Goal: Task Accomplishment & Management: Use online tool/utility

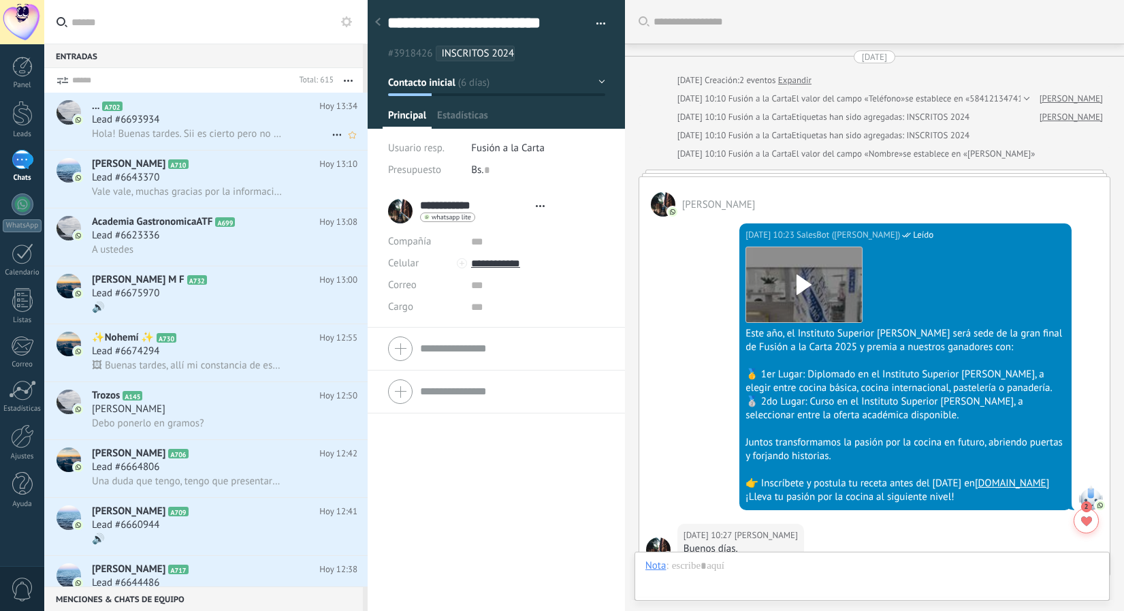
click at [219, 138] on span "Hola! Buenas tardes. Sii es cierto pero no le eh dicho nada al profesor y me hu…" at bounding box center [187, 133] width 191 height 13
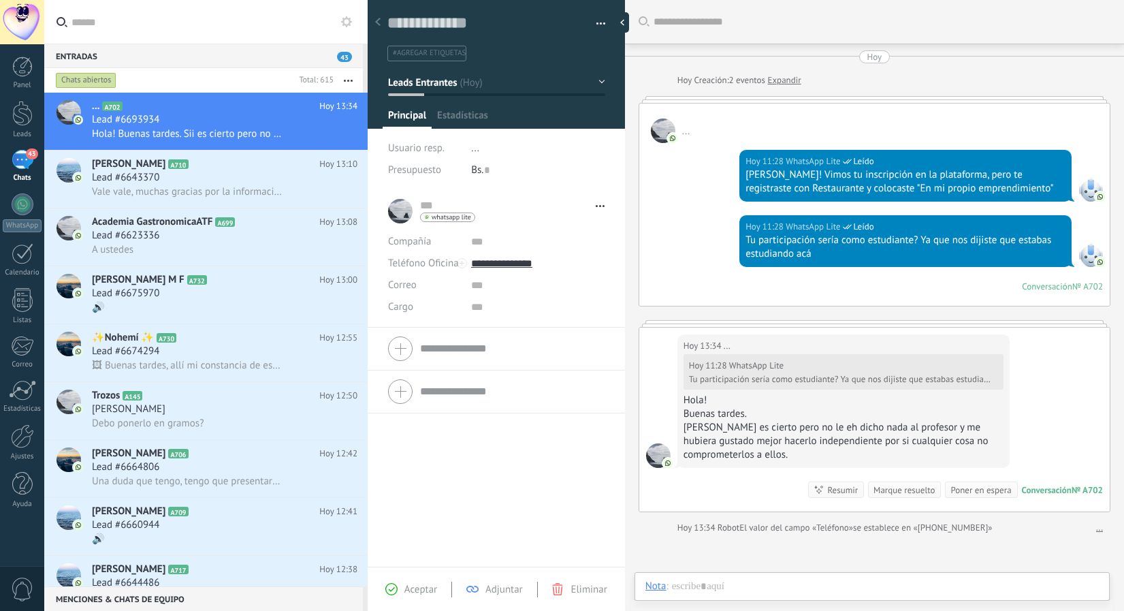
type textarea "**********"
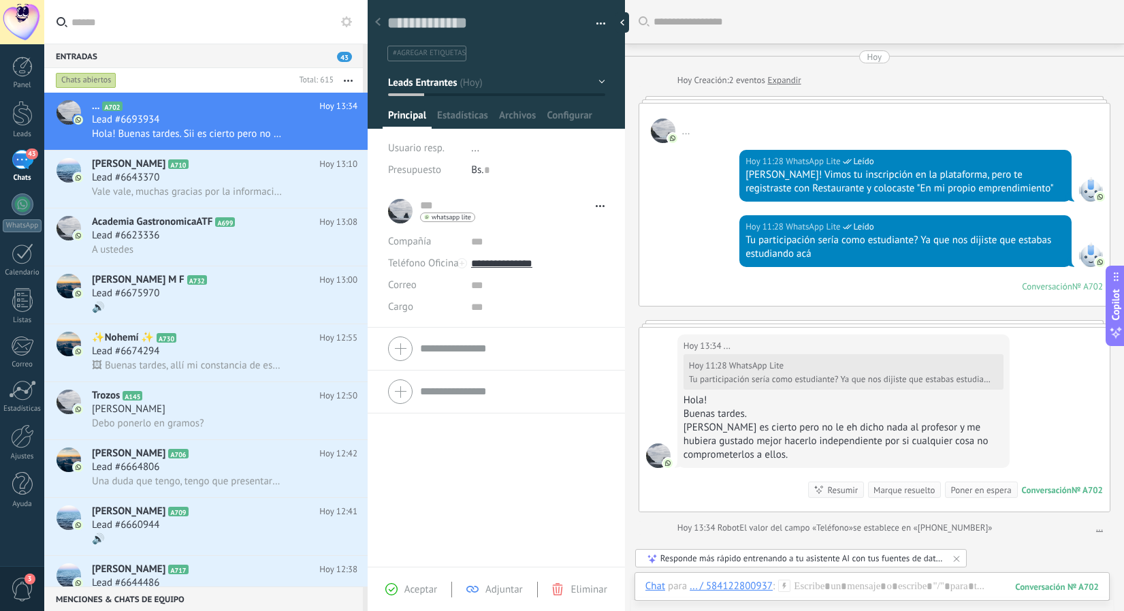
click at [22, 169] on div "43" at bounding box center [23, 160] width 22 height 20
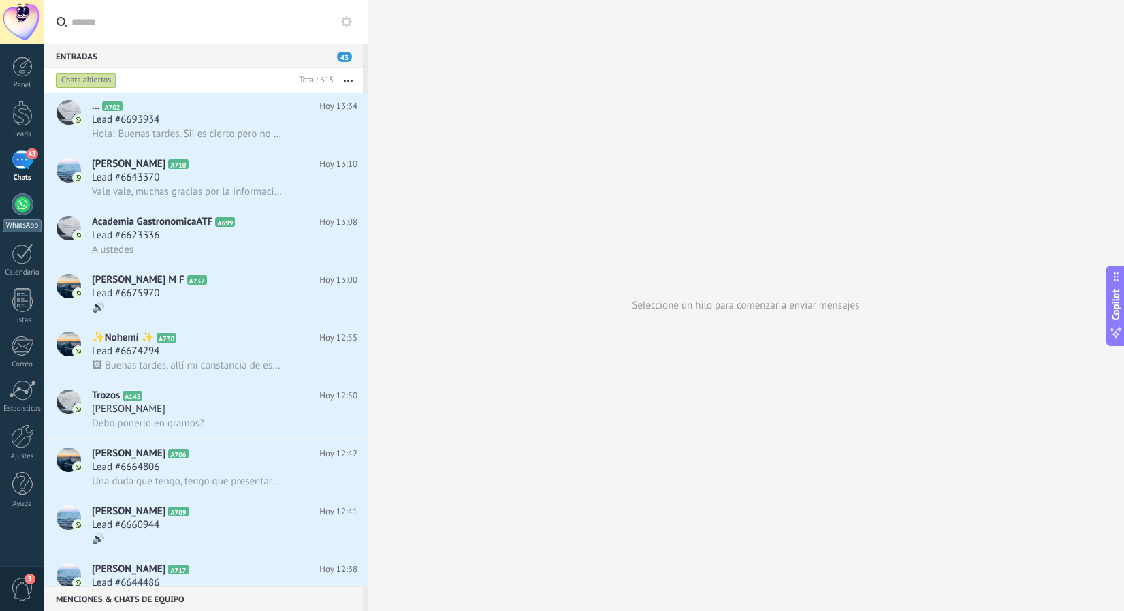
click at [24, 217] on link "WhatsApp" at bounding box center [22, 212] width 44 height 39
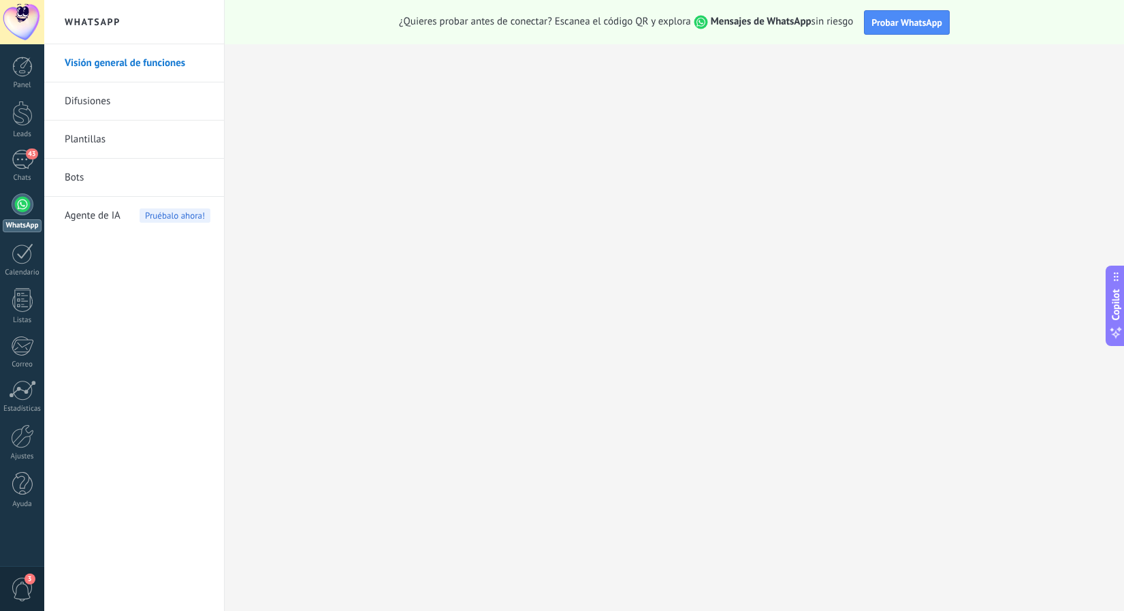
click at [89, 100] on link "Difusiones" at bounding box center [138, 101] width 146 height 38
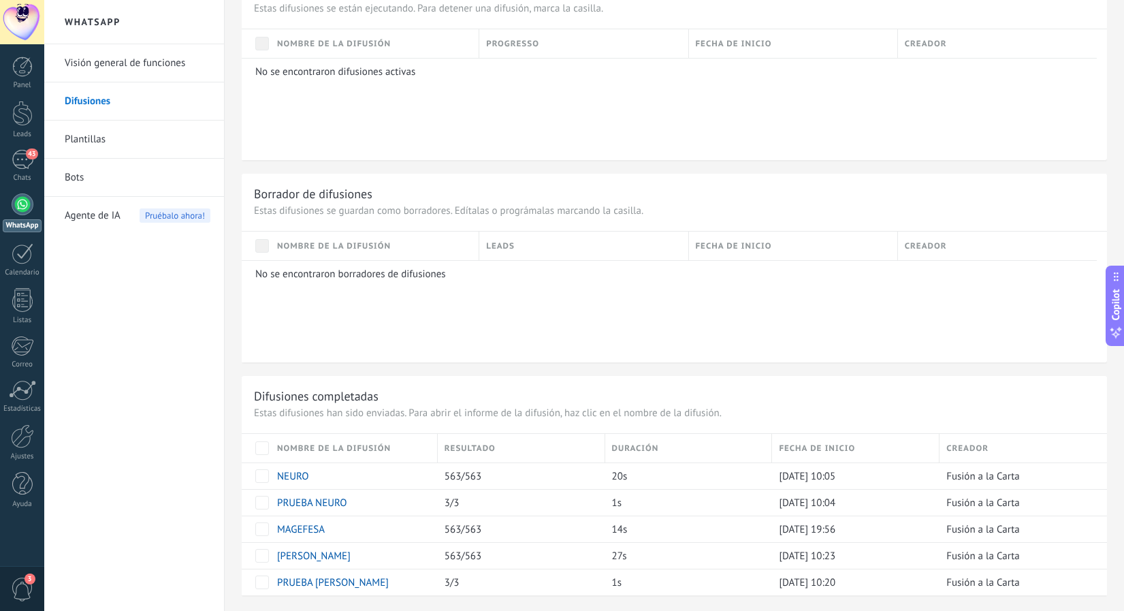
click at [78, 150] on link "Plantillas" at bounding box center [138, 139] width 146 height 38
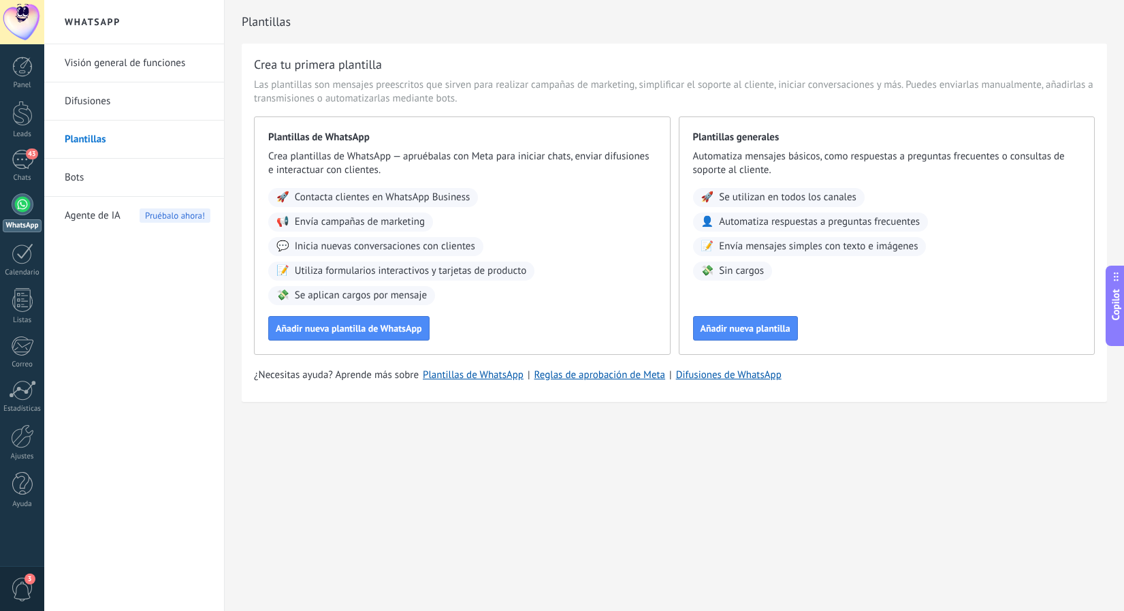
click at [95, 106] on link "Difusiones" at bounding box center [138, 101] width 146 height 38
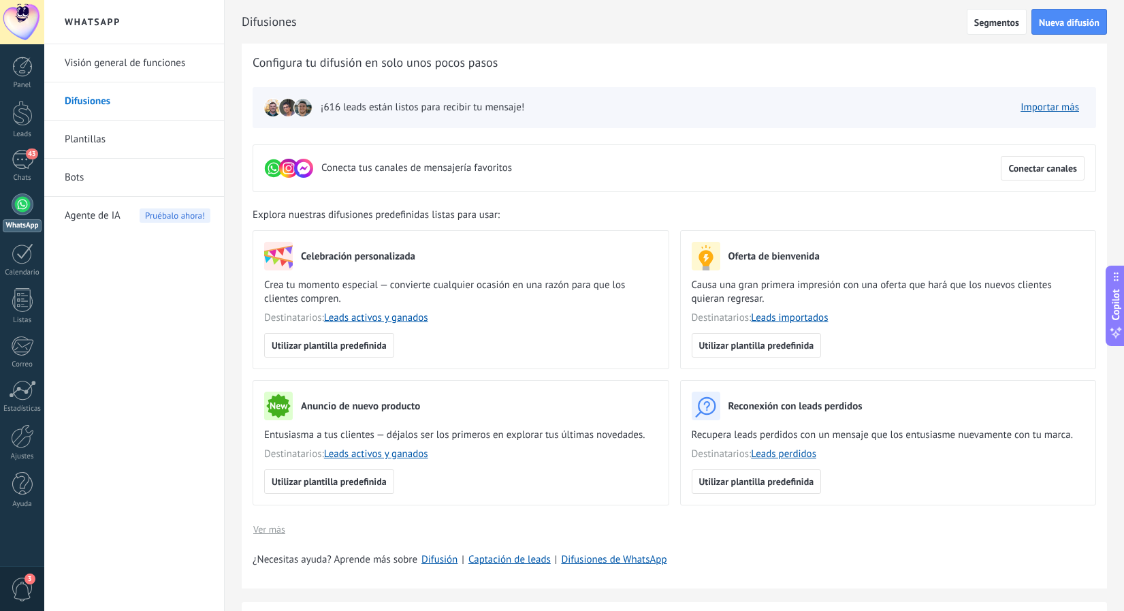
click at [89, 139] on link "Plantillas" at bounding box center [138, 139] width 146 height 38
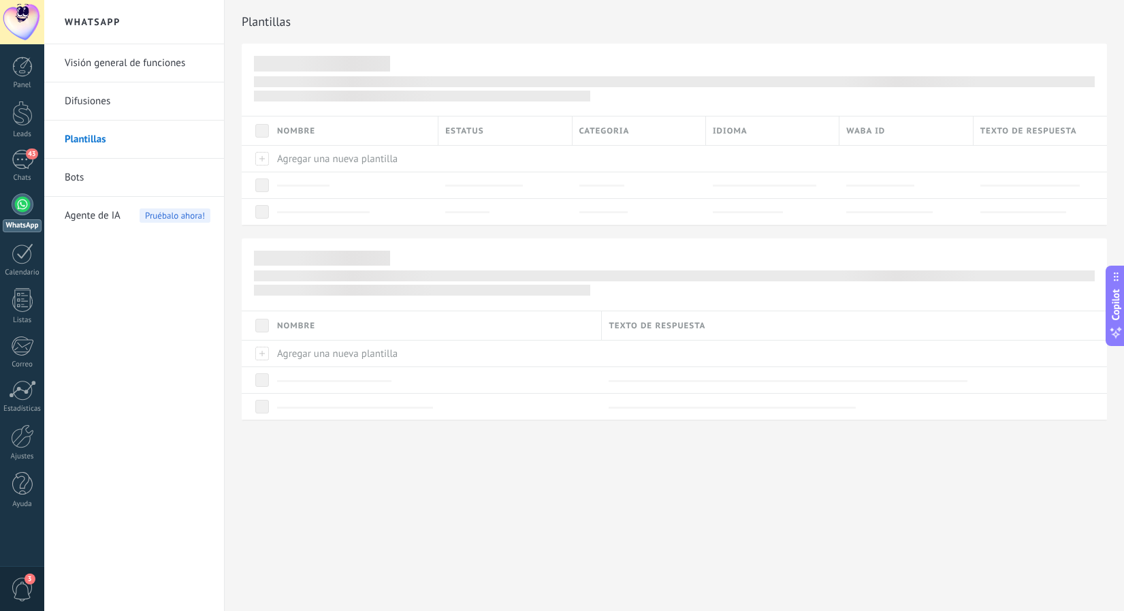
click at [76, 181] on link "Bots" at bounding box center [138, 178] width 146 height 38
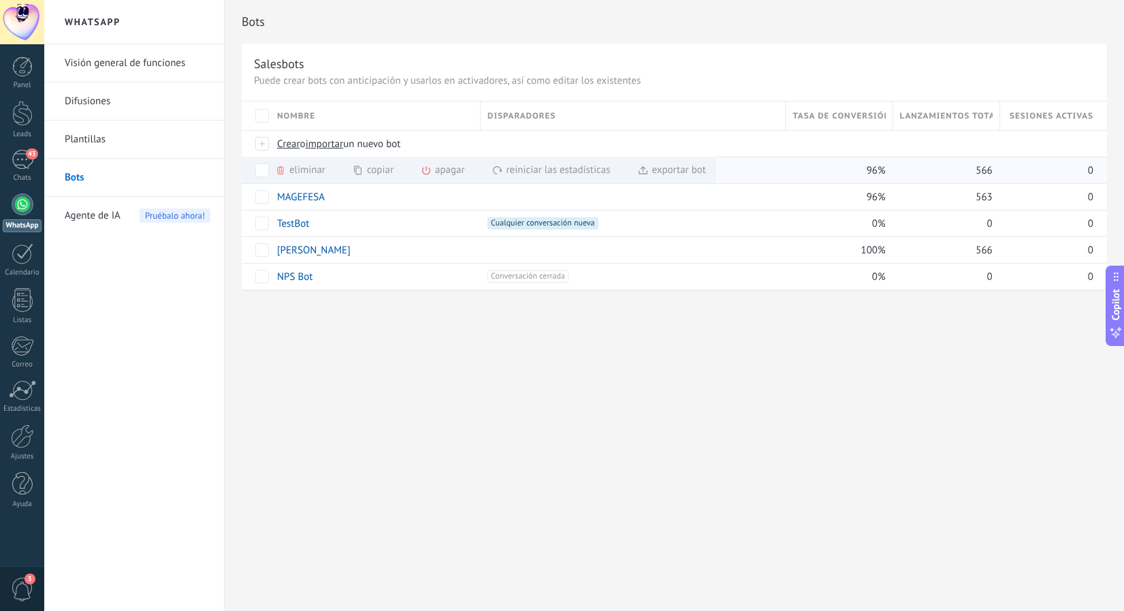
click at [379, 174] on div "copiar màs" at bounding box center [396, 170] width 87 height 27
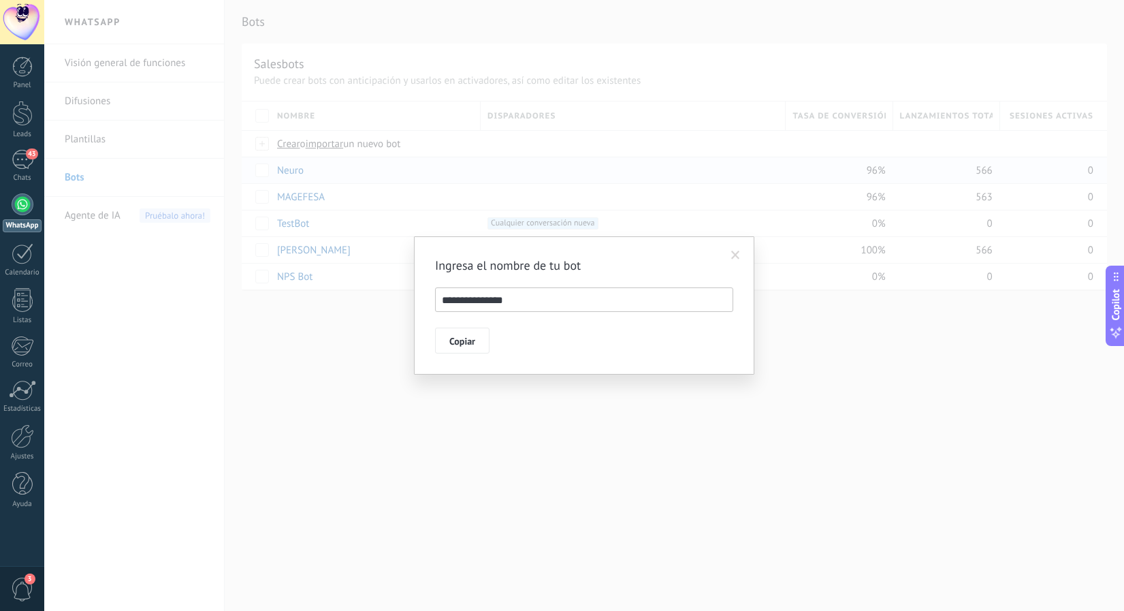
drag, startPoint x: 453, startPoint y: 302, endPoint x: 519, endPoint y: 301, distance: 65.4
click at [453, 302] on input "**********" at bounding box center [584, 299] width 298 height 25
drag, startPoint x: 527, startPoint y: 301, endPoint x: 237, endPoint y: 301, distance: 290.0
click at [237, 301] on div "**********" at bounding box center [584, 305] width 1080 height 611
type input "**********"
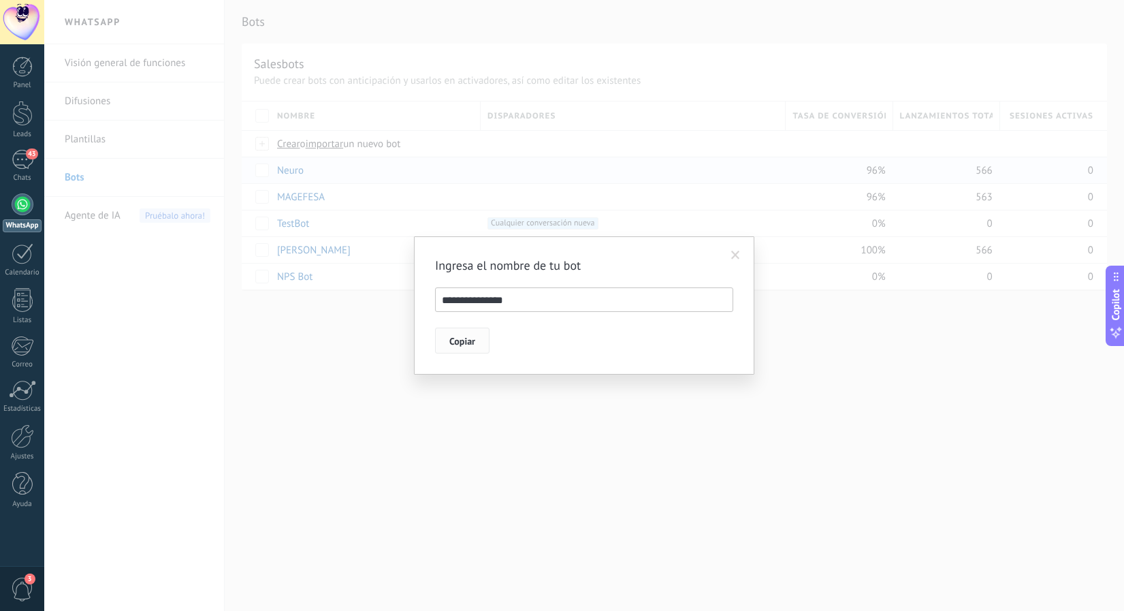
click at [456, 336] on span "Copiar" at bounding box center [462, 341] width 26 height 10
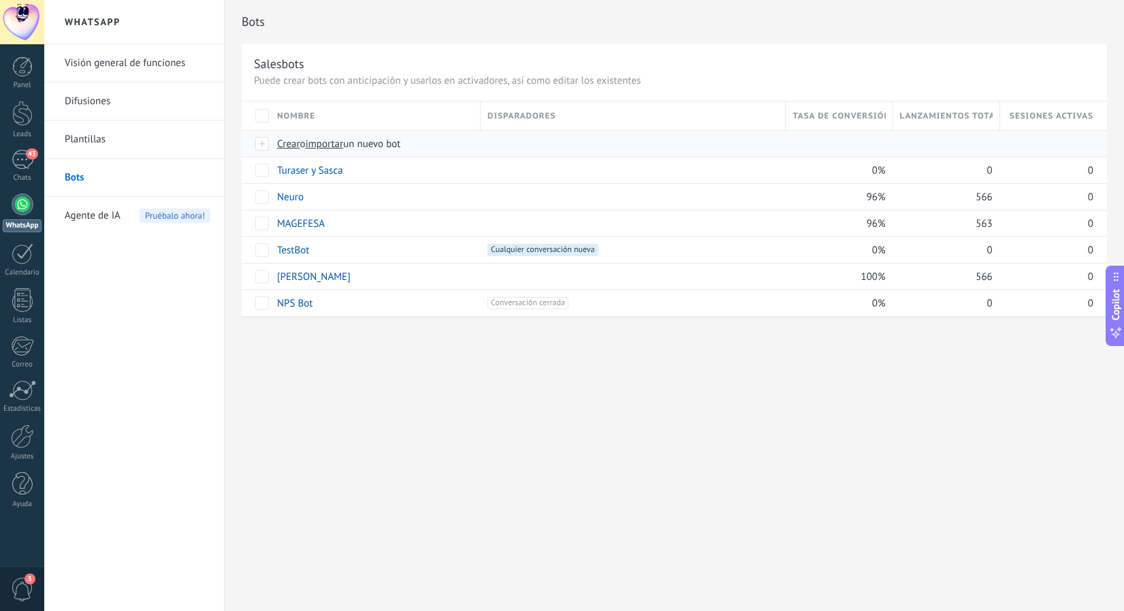
click at [292, 173] on link "Turaser y Sasca" at bounding box center [310, 170] width 66 height 13
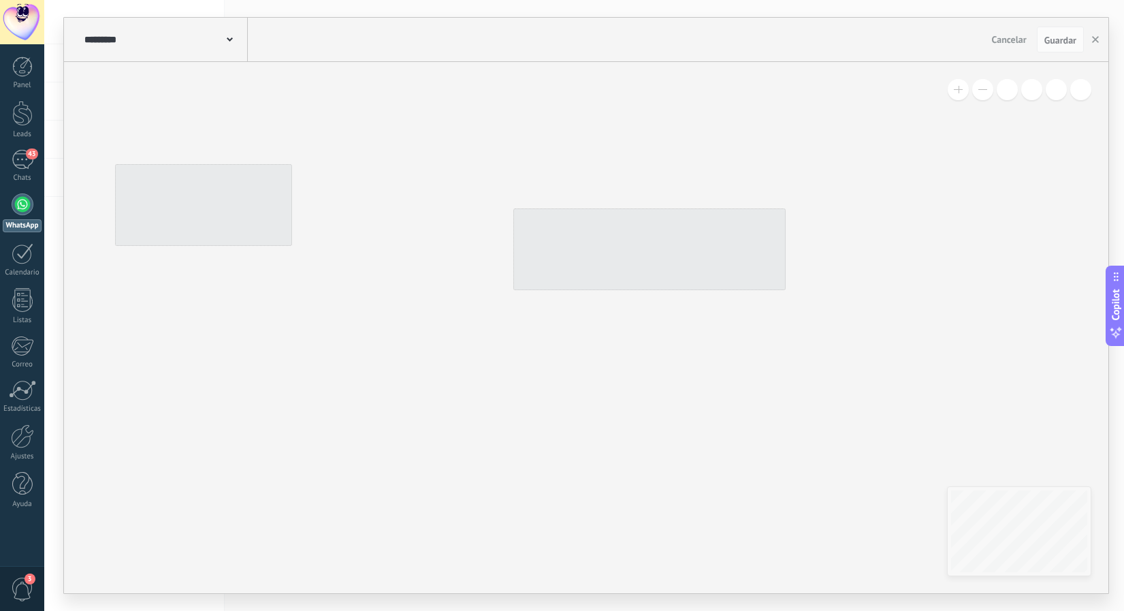
type input "**********"
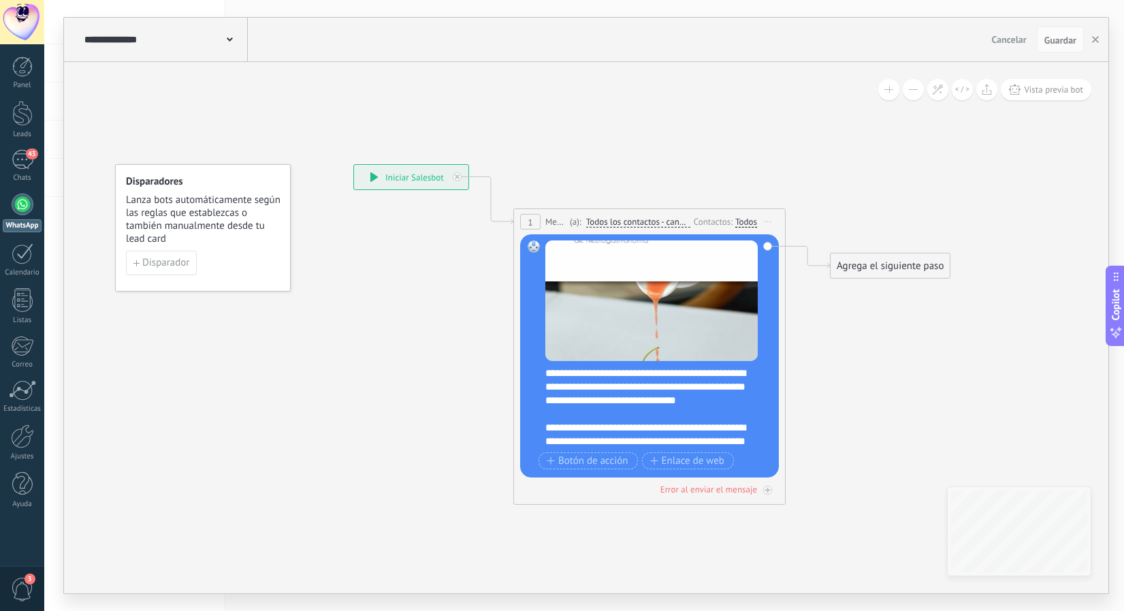
click at [600, 393] on div "**********" at bounding box center [658, 407] width 226 height 82
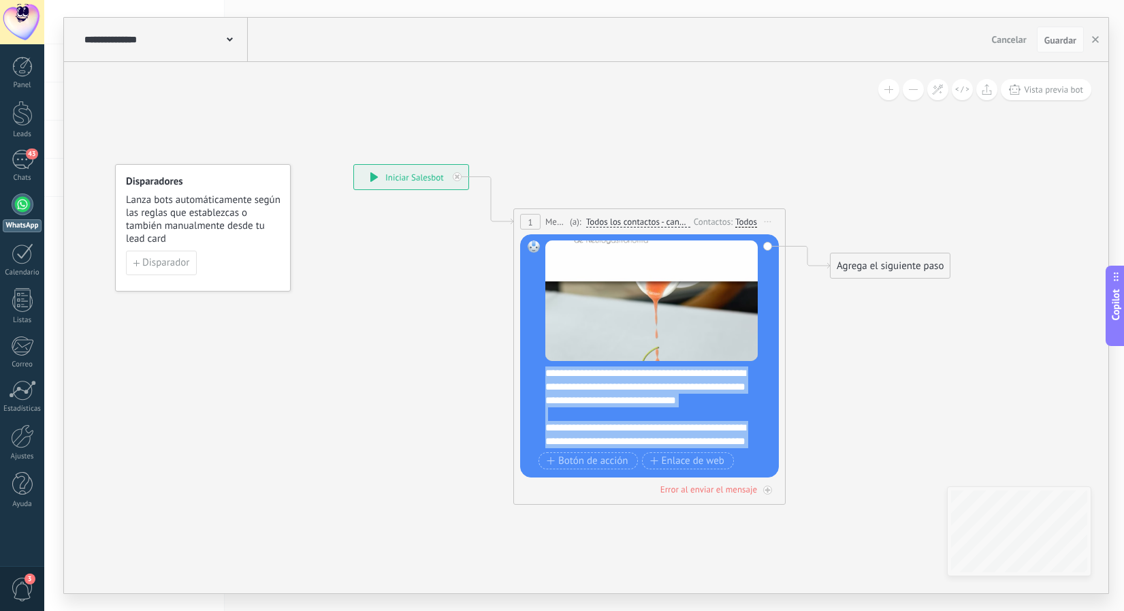
scroll to position [150, 0]
drag, startPoint x: 546, startPoint y: 372, endPoint x: 769, endPoint y: 583, distance: 307.7
click at [353, 164] on div "**********" at bounding box center [353, 164] width 0 height 0
paste div
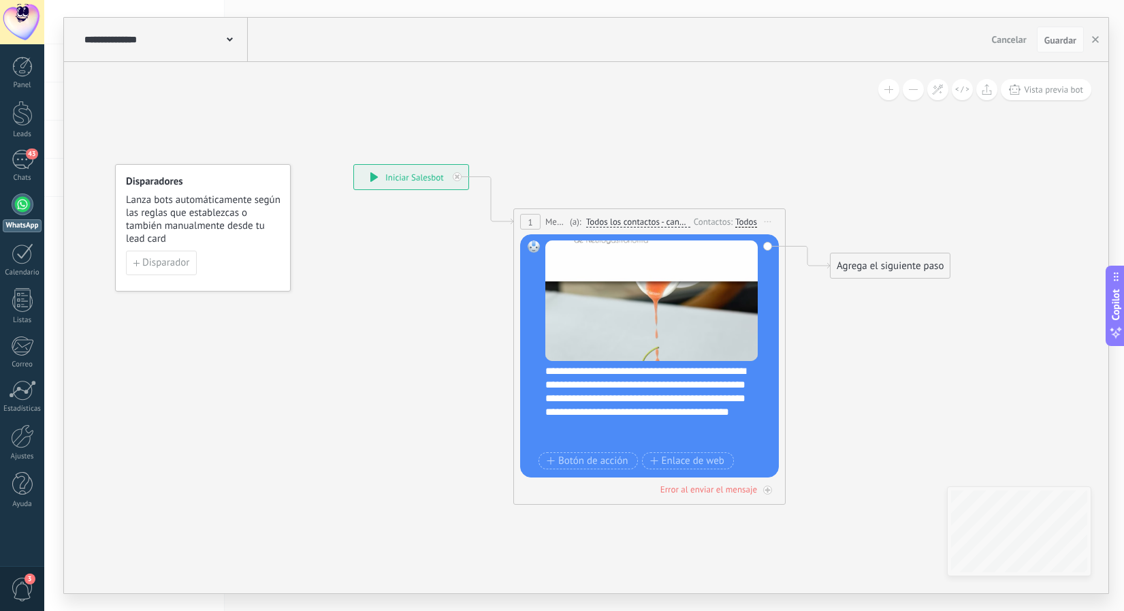
scroll to position [44, 0]
drag, startPoint x: 698, startPoint y: 398, endPoint x: 740, endPoint y: 399, distance: 42.2
click at [740, 399] on div "**********" at bounding box center [651, 398] width 212 height 68
drag, startPoint x: 615, startPoint y: 411, endPoint x: 520, endPoint y: 411, distance: 95.3
click at [520, 411] on div "Reemplazar Quitar Convertir a mensaje de voz Arrastre la imagen aquí para adjun…" at bounding box center [649, 355] width 259 height 243
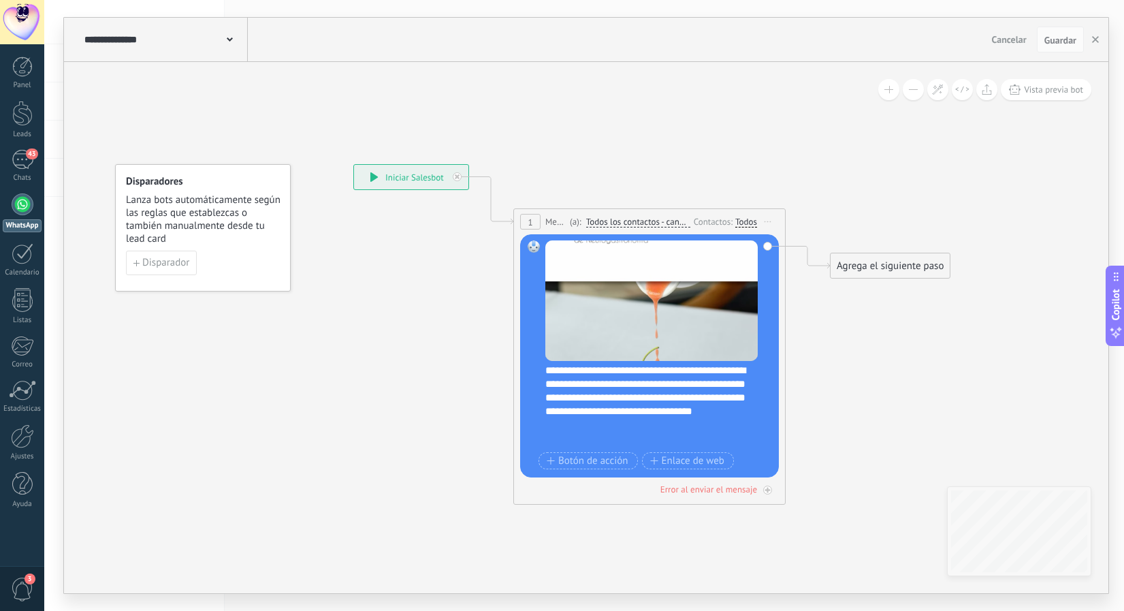
click at [647, 417] on div "**********" at bounding box center [651, 398] width 212 height 68
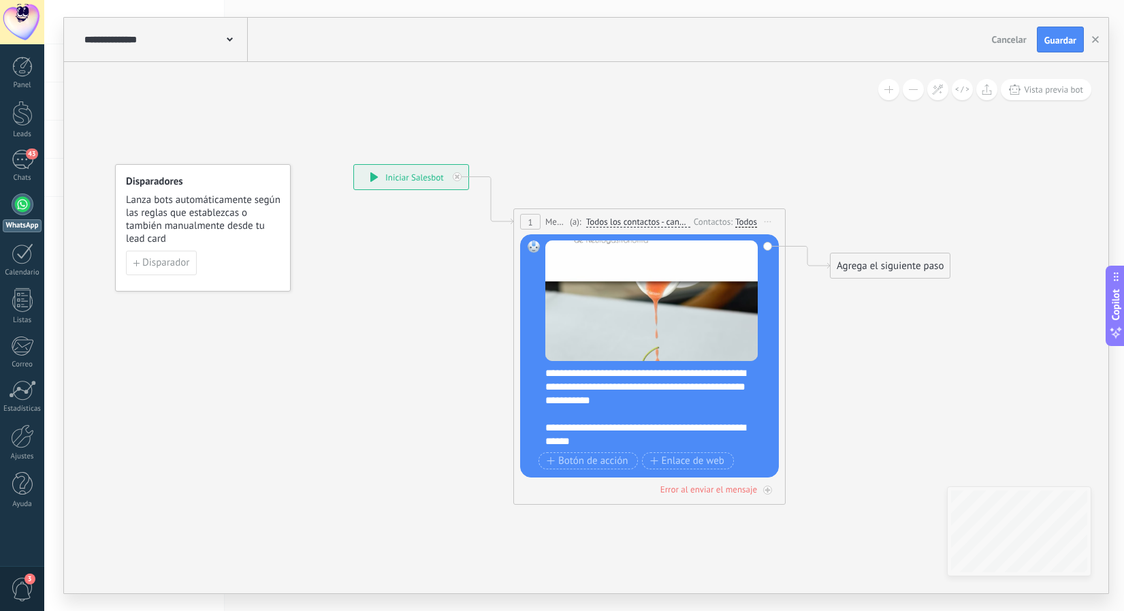
scroll to position [123, 0]
click at [664, 445] on div "**********" at bounding box center [651, 434] width 212 height 27
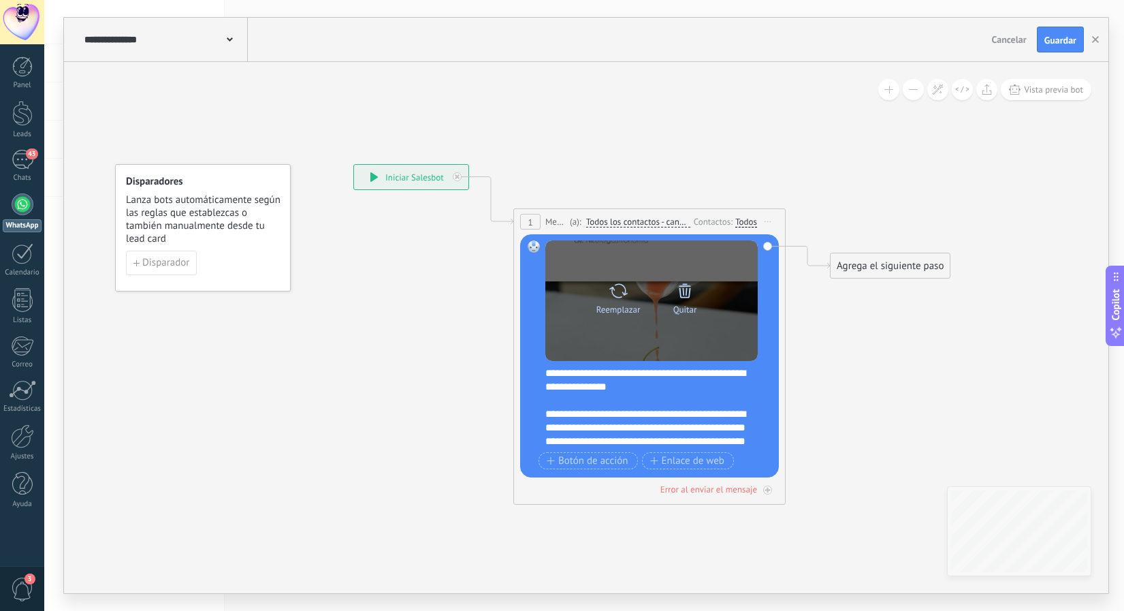
scroll to position [0, 0]
click at [684, 290] on icon at bounding box center [684, 290] width 19 height 19
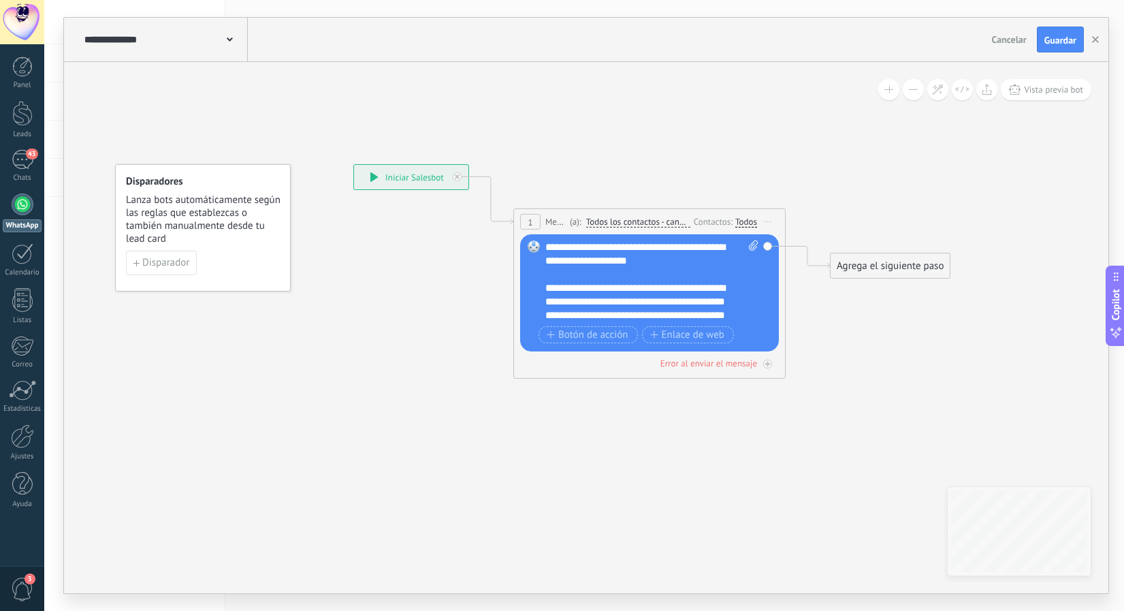
click at [749, 245] on icon at bounding box center [753, 245] width 9 height 10
click input "Subir" at bounding box center [0, 0] width 0 height 0
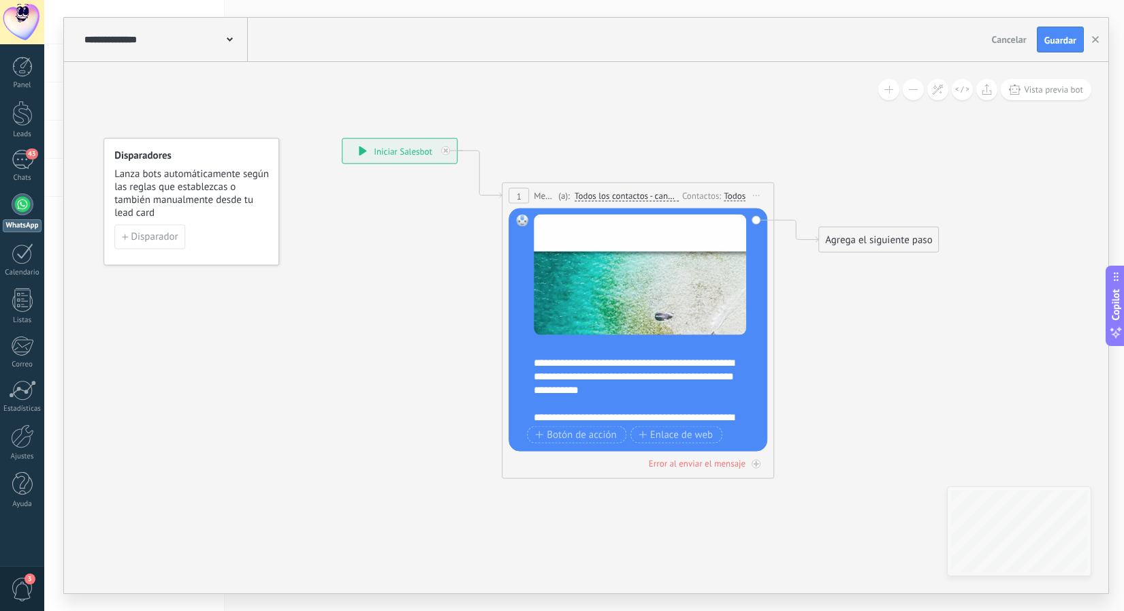
scroll to position [111, 0]
click at [720, 355] on div "**********" at bounding box center [640, 372] width 212 height 41
click at [733, 356] on div "**********" at bounding box center [640, 372] width 212 height 41
click at [741, 411] on div "**********" at bounding box center [640, 419] width 212 height 27
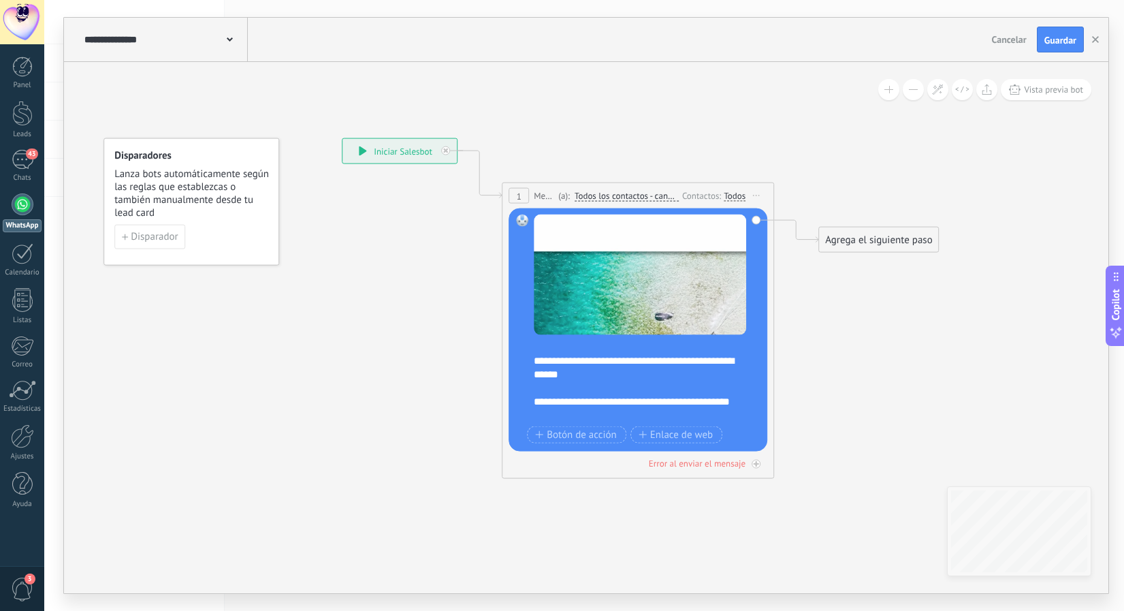
scroll to position [163, 0]
click at [1055, 40] on span "Guardar" at bounding box center [1060, 40] width 32 height 10
click at [22, 161] on div "43" at bounding box center [23, 160] width 22 height 20
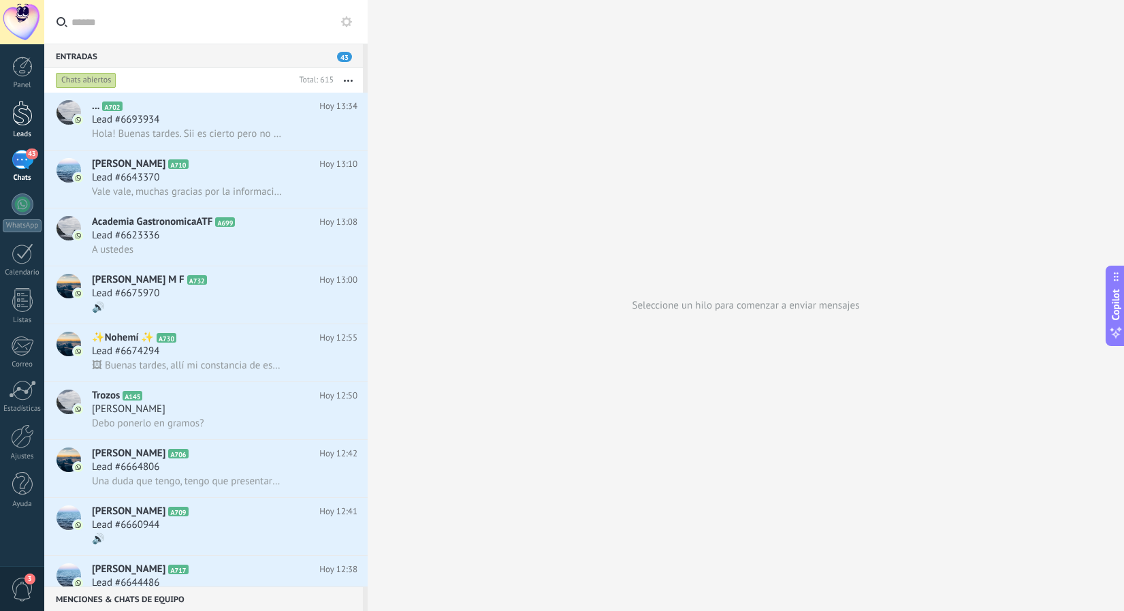
click at [22, 120] on div at bounding box center [22, 113] width 20 height 25
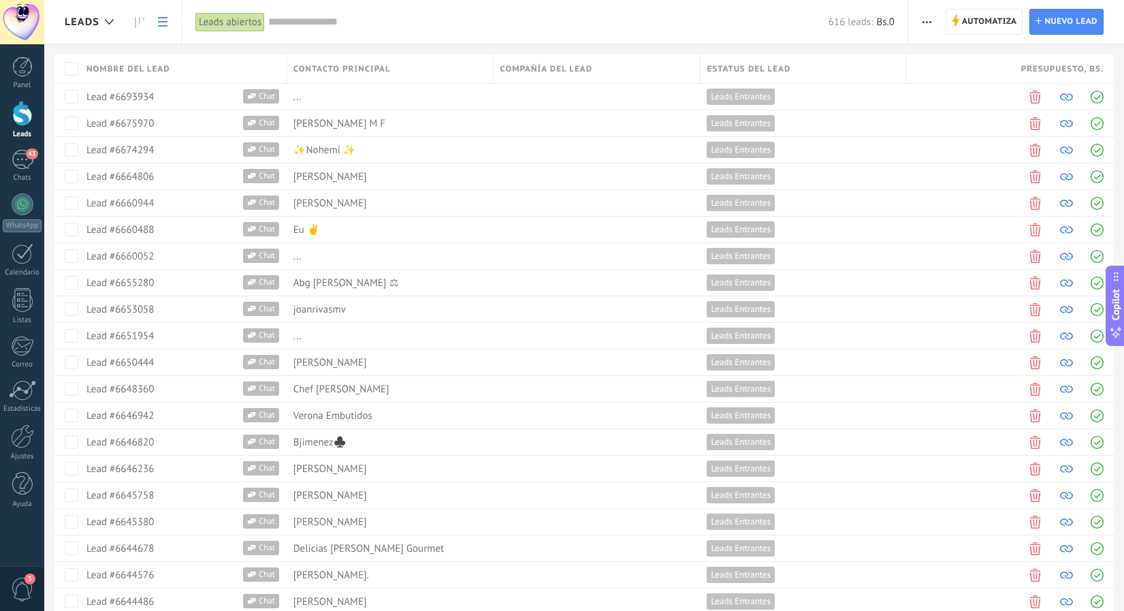
click at [438, 31] on div "616 leads: Bs.0" at bounding box center [581, 22] width 626 height 44
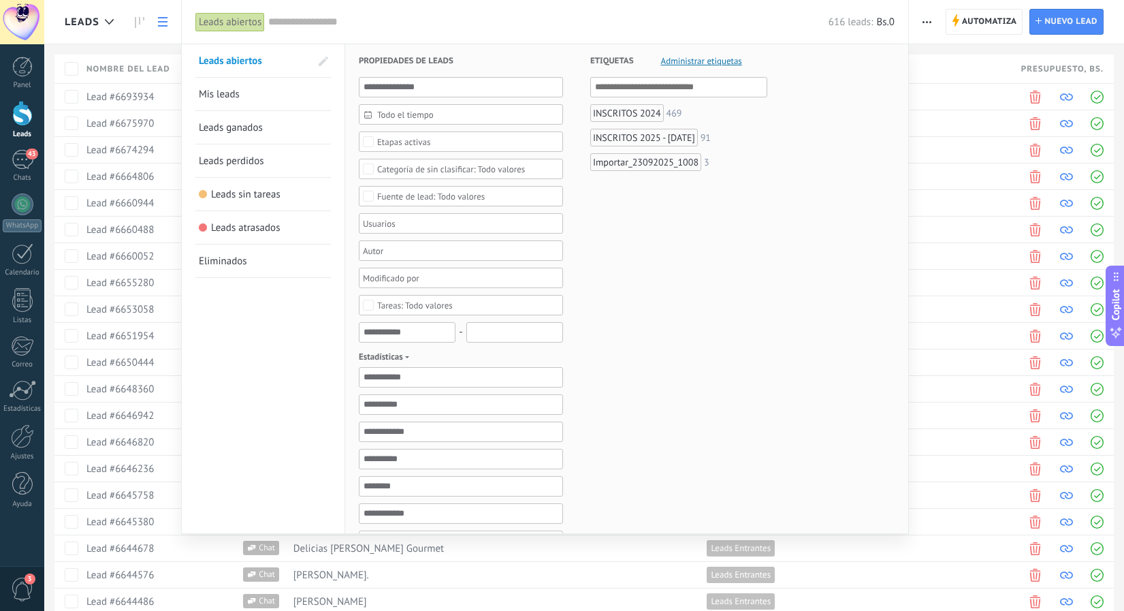
click at [438, 25] on input "text" at bounding box center [548, 22] width 560 height 14
click at [641, 161] on div "Importar_23092025_1008" at bounding box center [645, 162] width 111 height 18
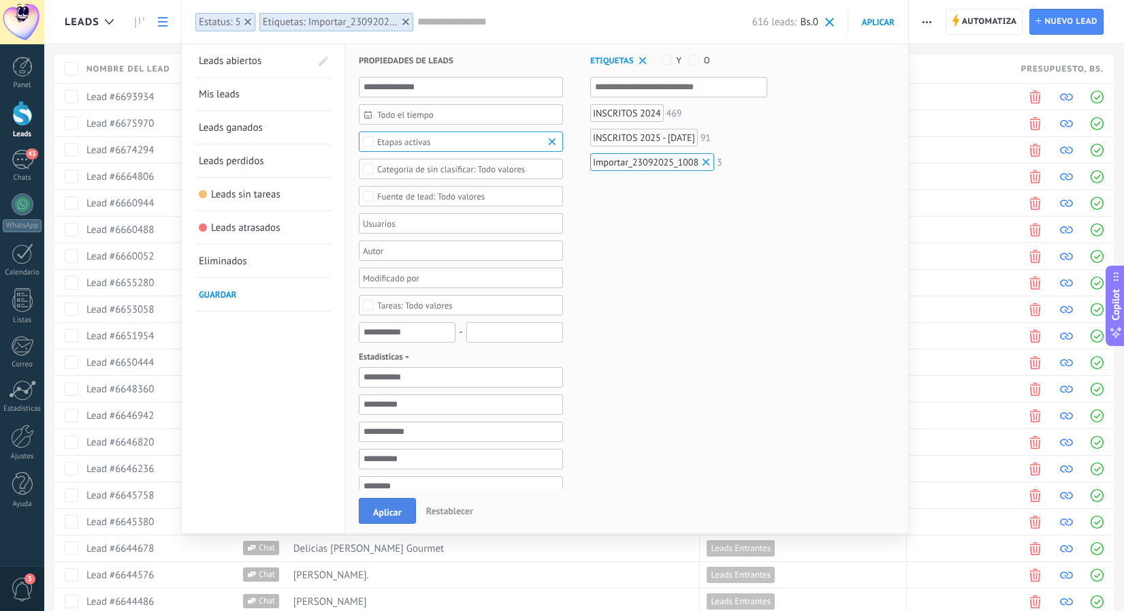
click at [374, 502] on button "Aplicar" at bounding box center [387, 511] width 57 height 26
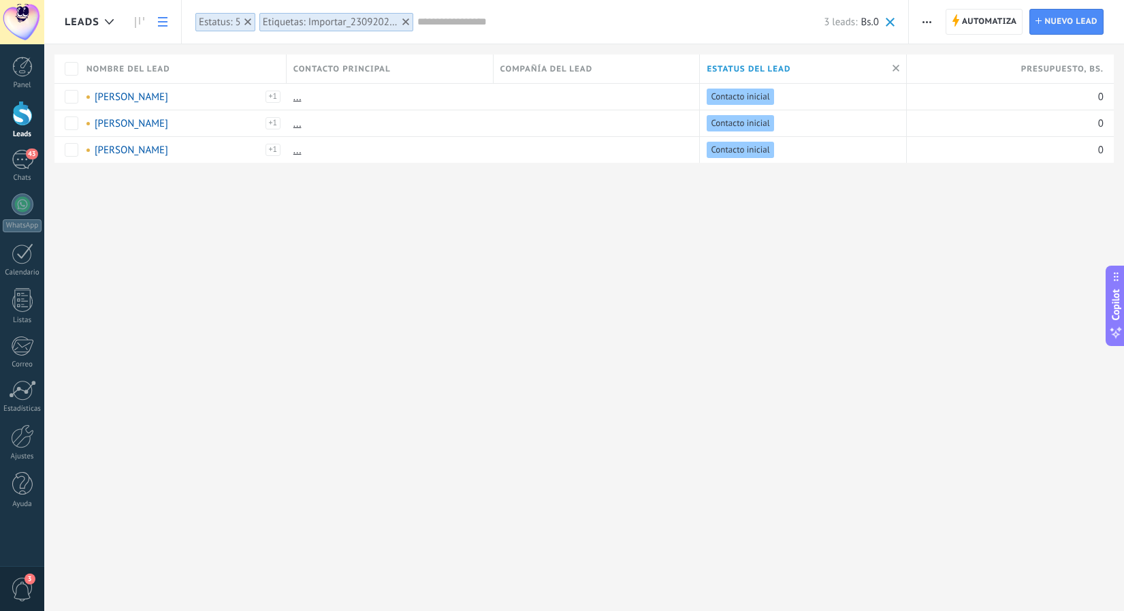
click at [924, 23] on span "button" at bounding box center [926, 22] width 9 height 26
click at [930, 61] on div "Nueva difusión" at bounding box center [966, 57] width 115 height 27
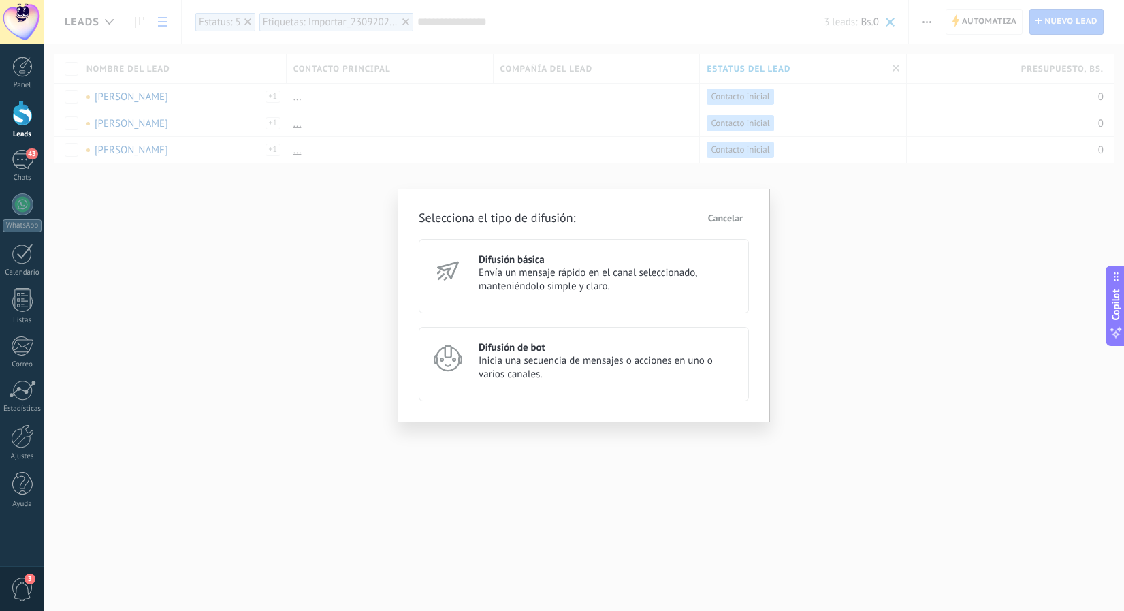
click at [532, 353] on h3 "Difusión de bot" at bounding box center [608, 347] width 258 height 13
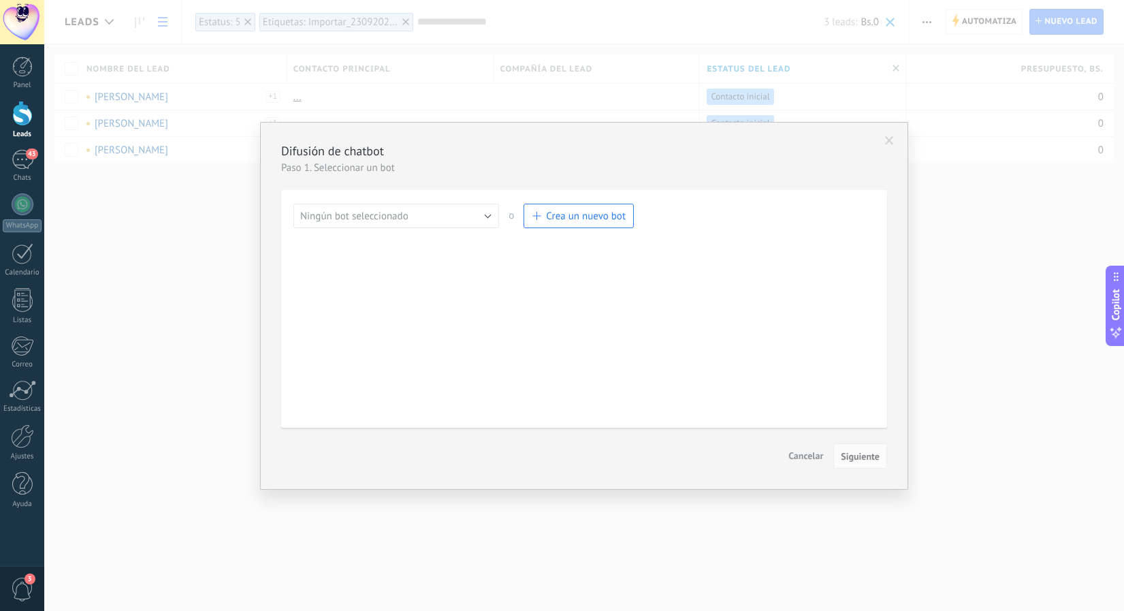
click at [464, 216] on button "Ningún bot seleccionado" at bounding box center [396, 216] width 206 height 25
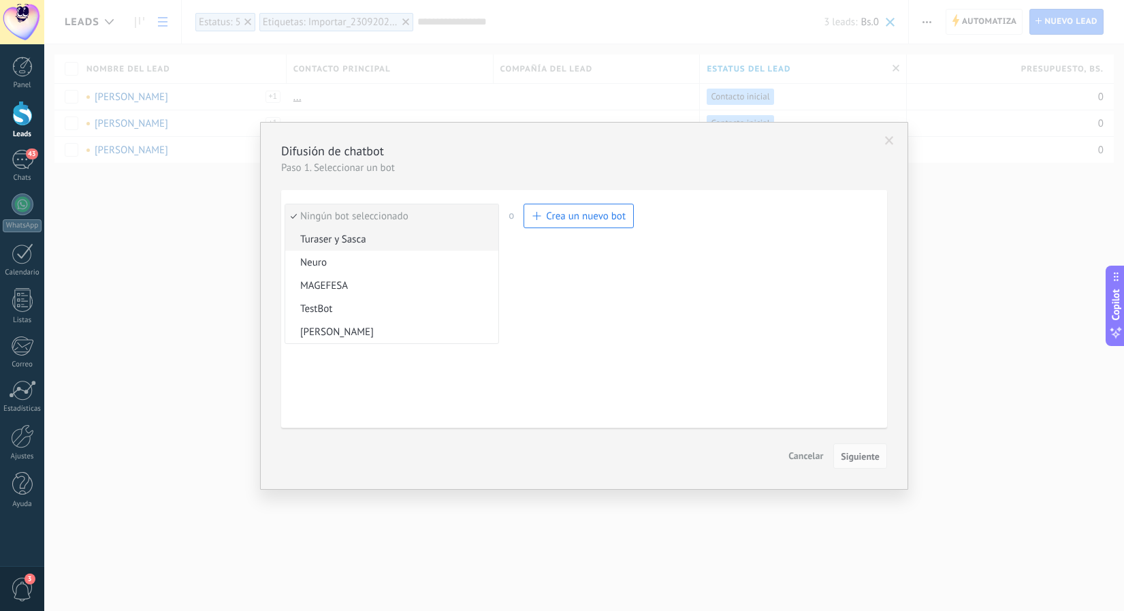
click at [399, 236] on span "Turaser y Sasca" at bounding box center [389, 239] width 209 height 13
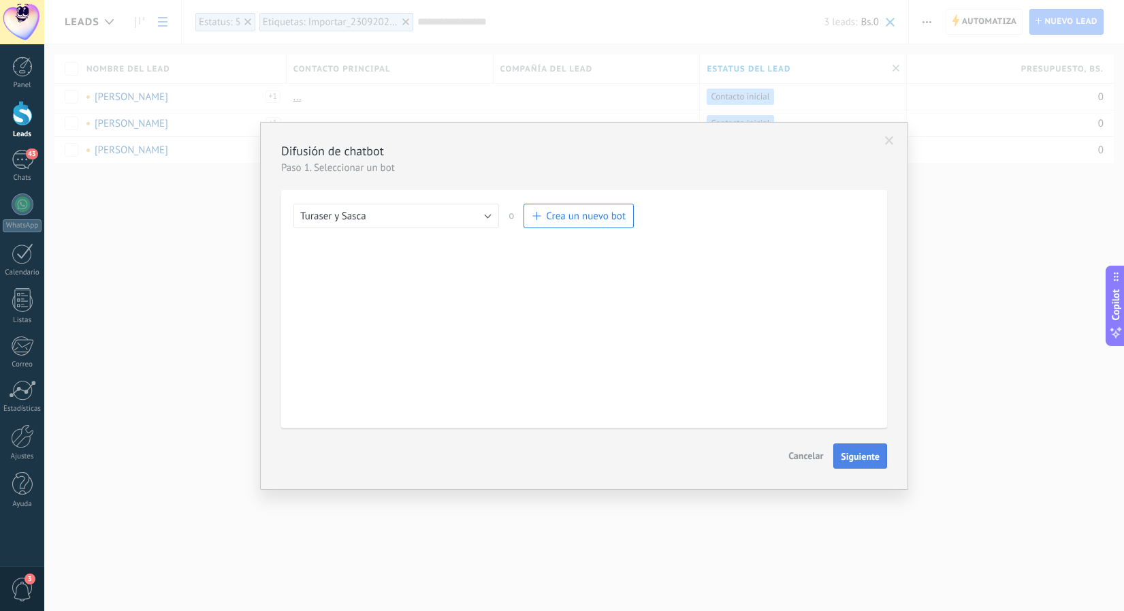
click at [881, 468] on button "Siguiente" at bounding box center [860, 456] width 54 height 26
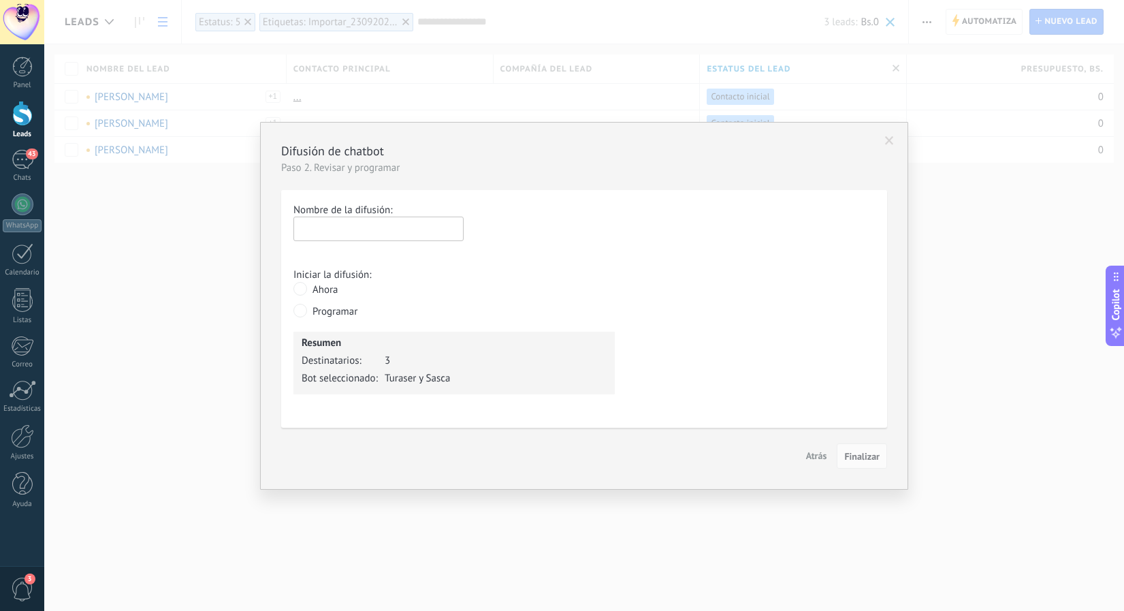
click at [331, 228] on input "text" at bounding box center [378, 228] width 170 height 25
type input "**********"
click at [850, 455] on span "Finalizar" at bounding box center [861, 456] width 35 height 10
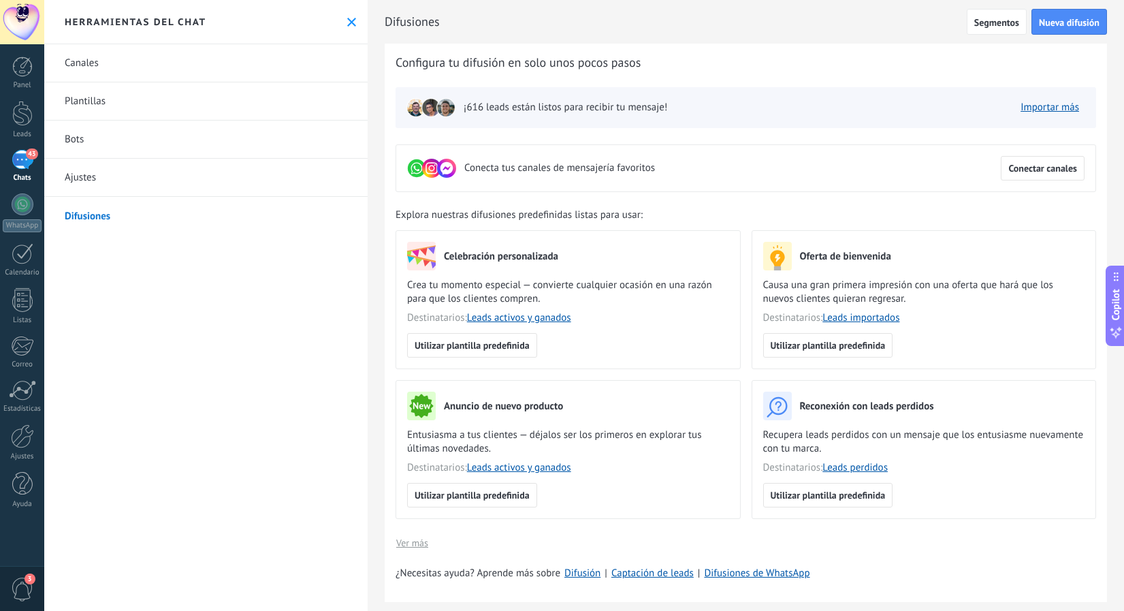
click at [28, 162] on div "43" at bounding box center [23, 160] width 22 height 20
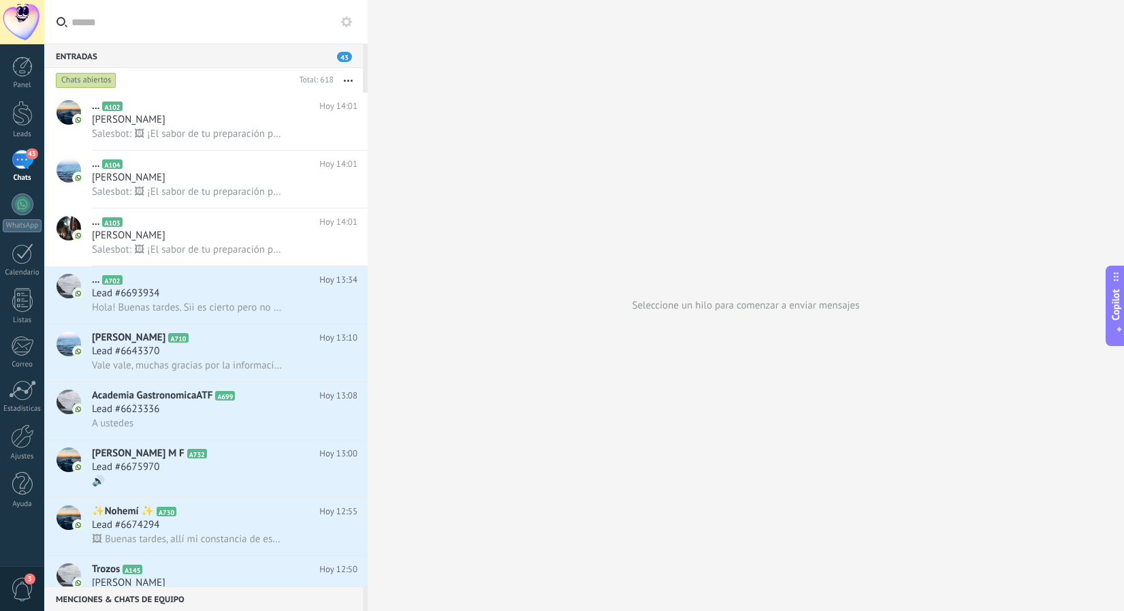
click at [21, 159] on div "43" at bounding box center [23, 160] width 22 height 20
click at [25, 110] on div at bounding box center [22, 113] width 20 height 25
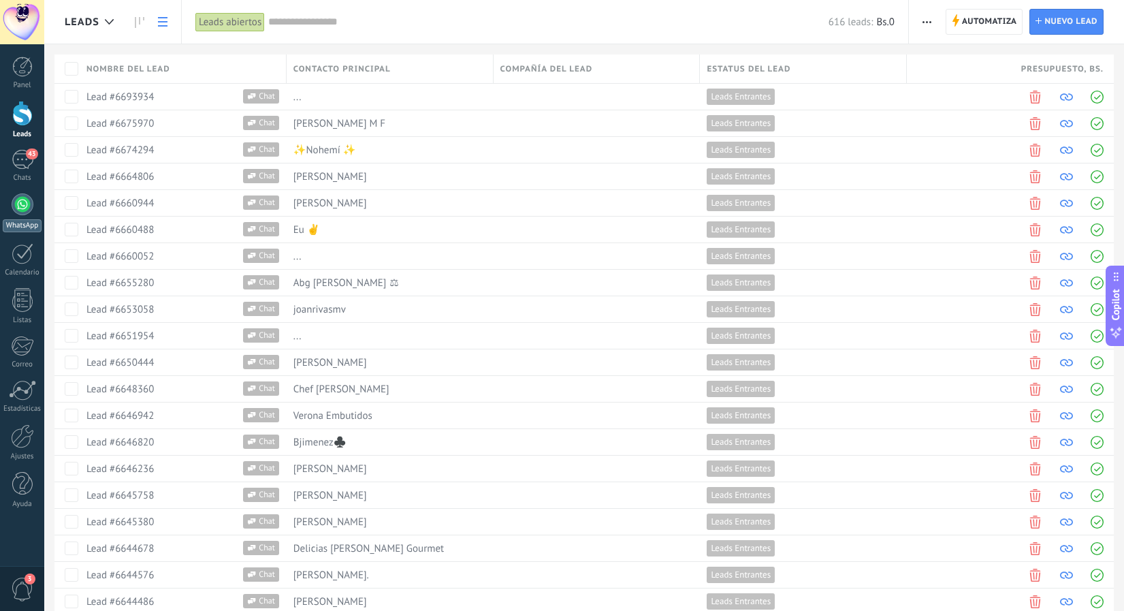
click at [28, 209] on div at bounding box center [23, 204] width 22 height 22
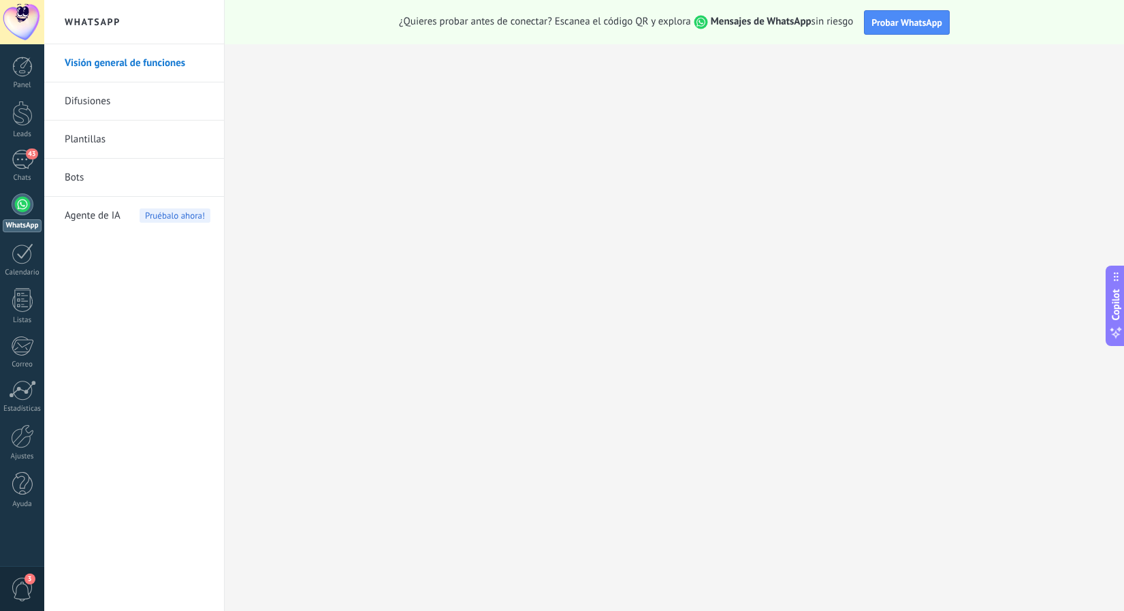
click at [78, 179] on link "Bots" at bounding box center [138, 178] width 146 height 38
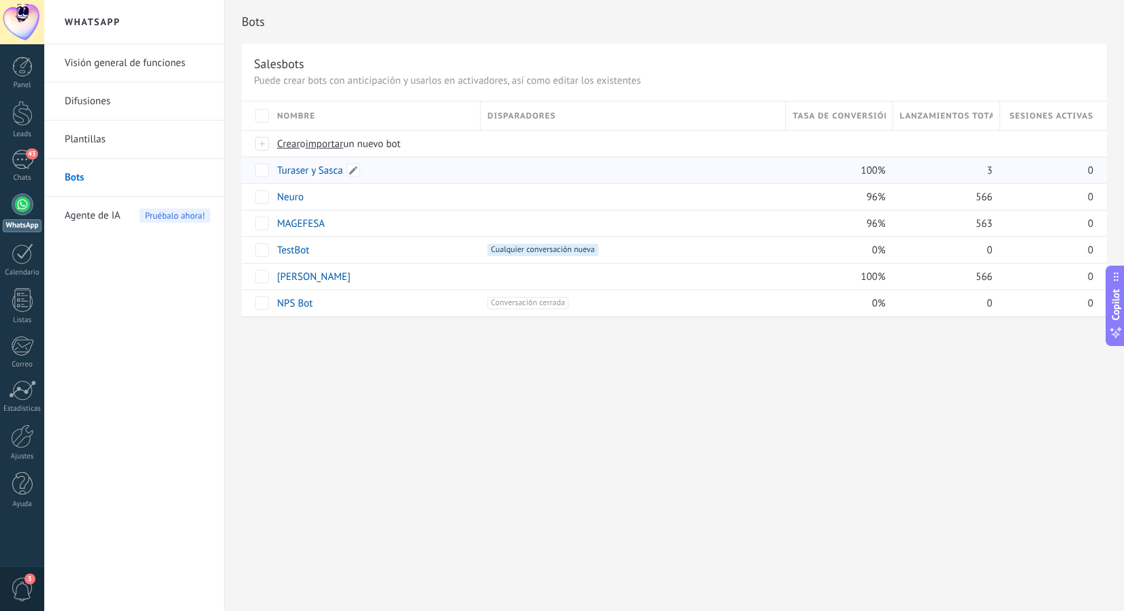
click at [300, 167] on link "Turaser y Sasca" at bounding box center [310, 170] width 66 height 13
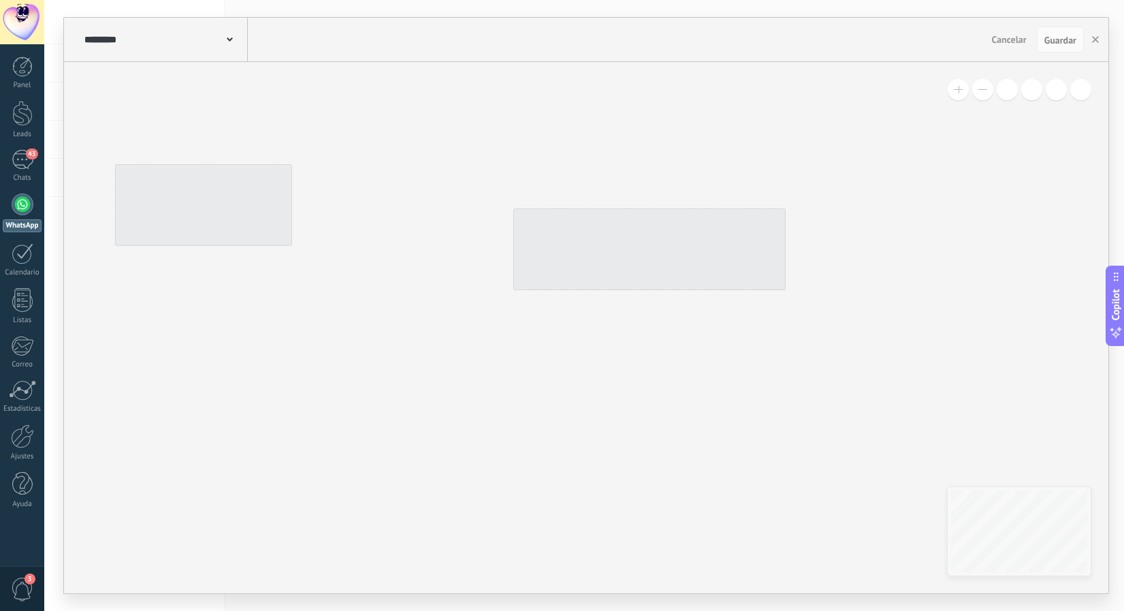
type input "**********"
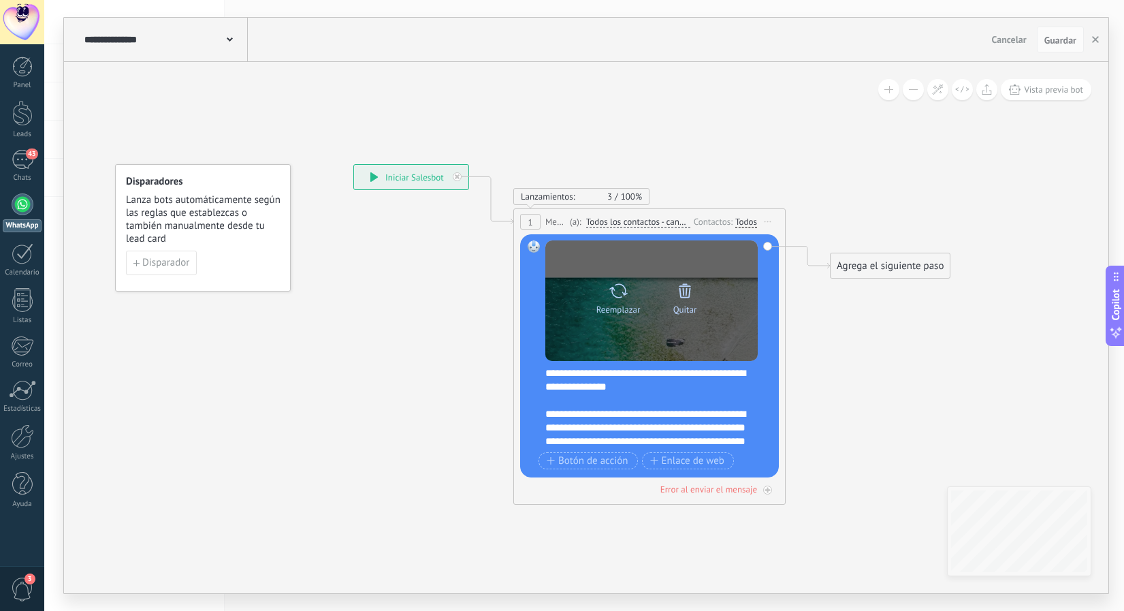
click at [692, 289] on icon at bounding box center [684, 290] width 19 height 19
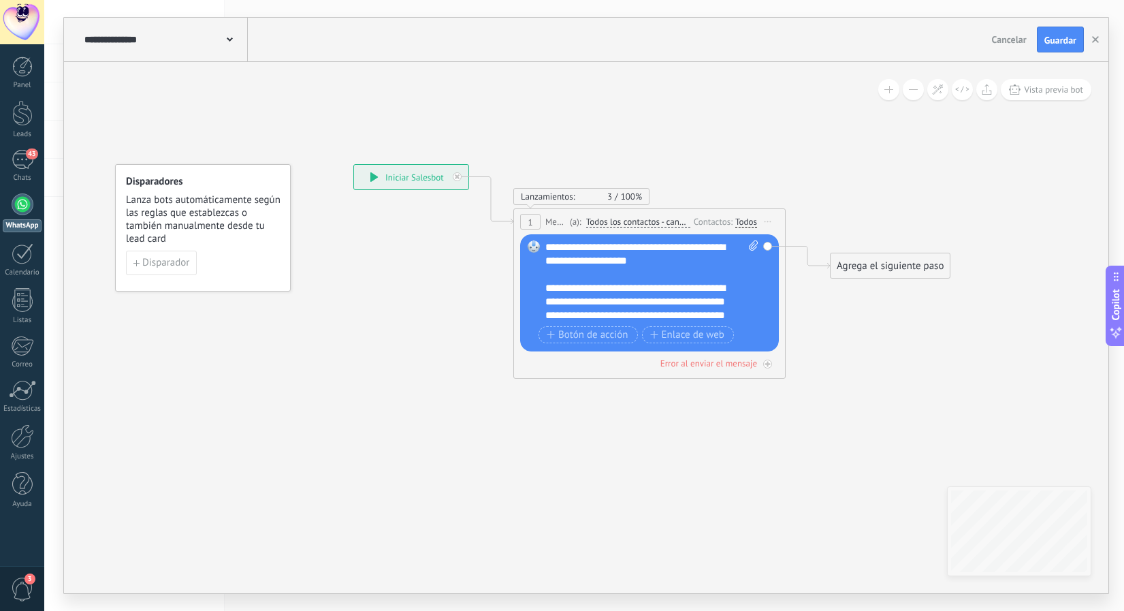
click at [752, 240] on div "Reemplazar Quitar Convertir a mensaje de voz Arrastre la imagen aquí para adjun…" at bounding box center [649, 292] width 259 height 117
click at [754, 253] on span at bounding box center [751, 281] width 13 height 82
click input "Subir" at bounding box center [0, 0] width 0 height 0
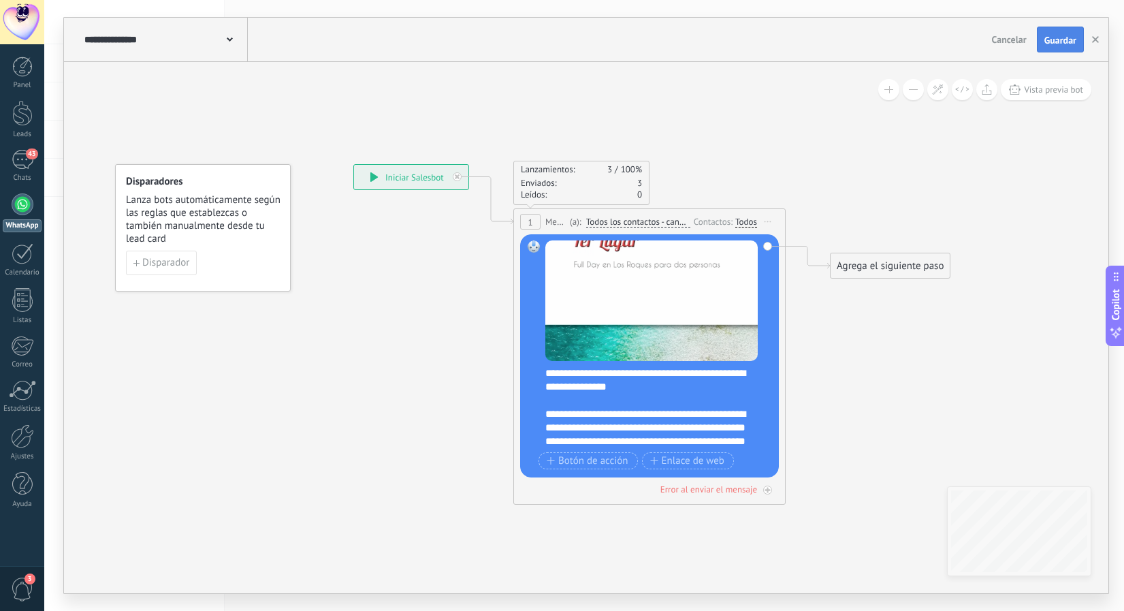
click at [1050, 42] on span "Guardar" at bounding box center [1060, 40] width 32 height 10
click at [12, 160] on div "43" at bounding box center [23, 160] width 22 height 20
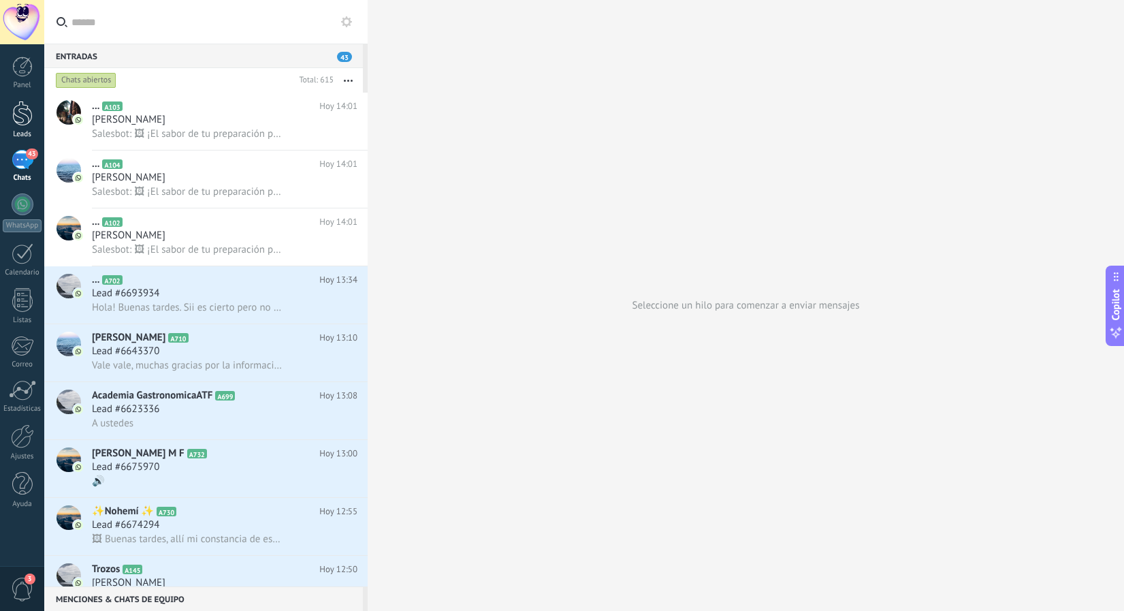
click at [25, 120] on div at bounding box center [22, 113] width 20 height 25
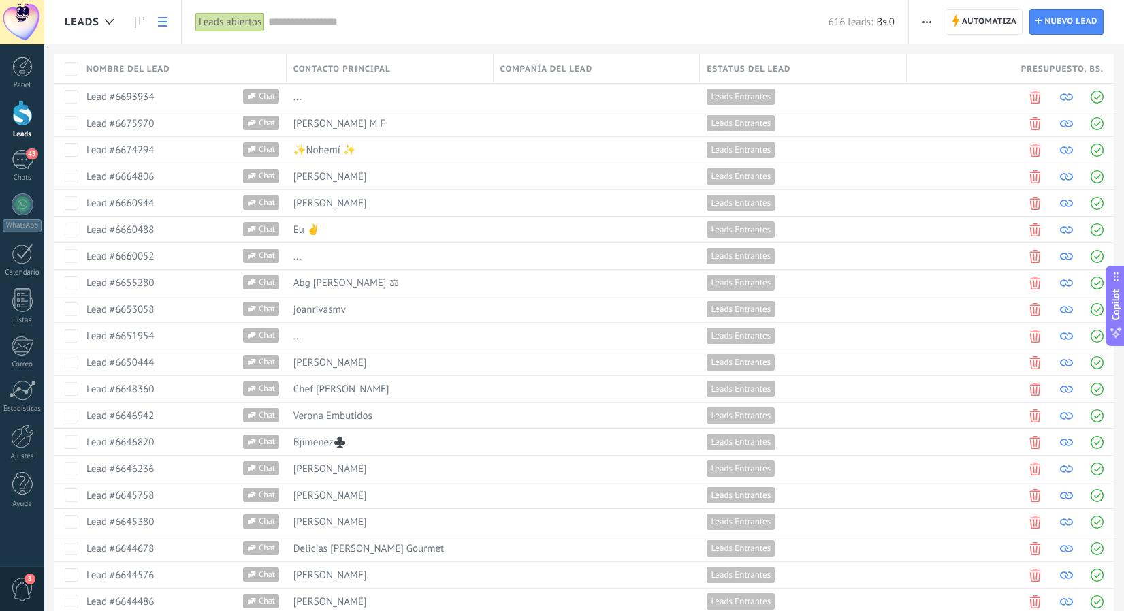
click at [404, 15] on input "text" at bounding box center [548, 22] width 560 height 14
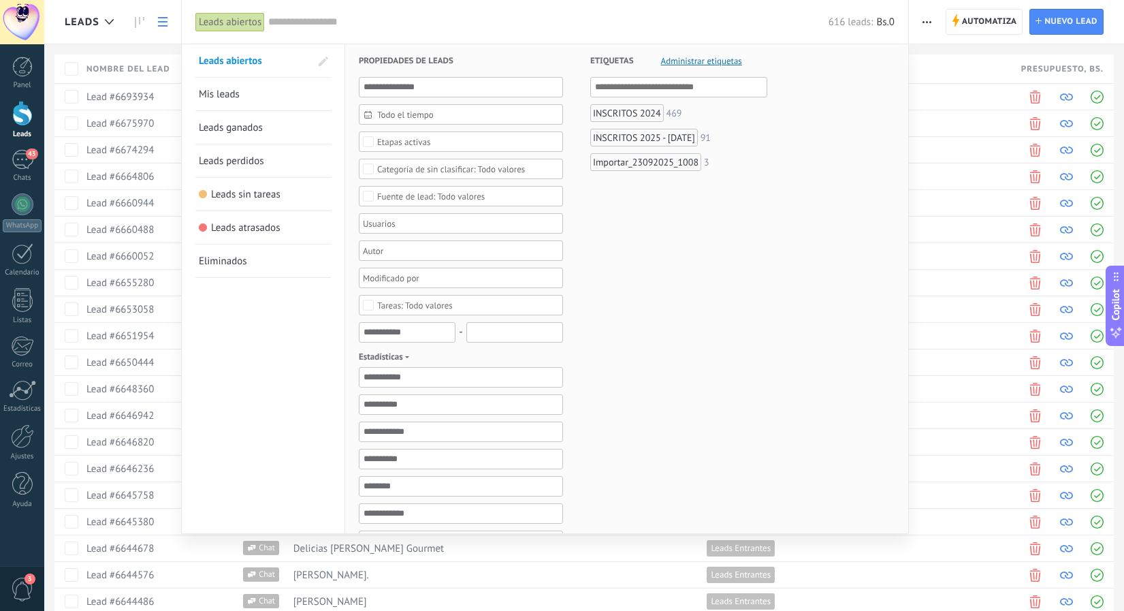
click at [645, 167] on div "Importar_23092025_1008" at bounding box center [645, 162] width 111 height 18
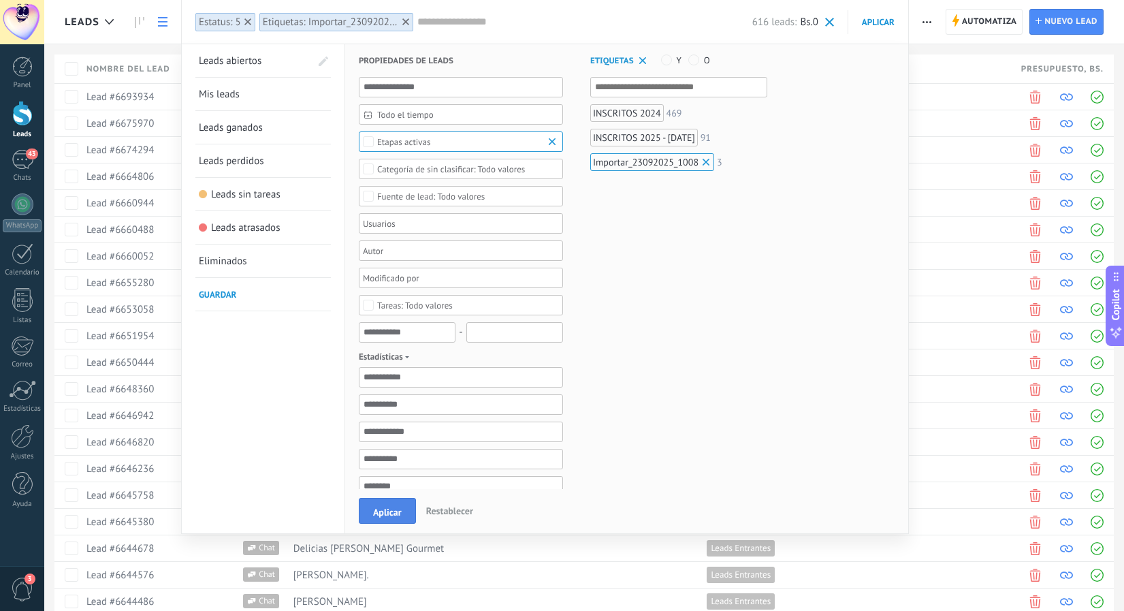
click at [385, 504] on button "Aplicar" at bounding box center [387, 511] width 57 height 26
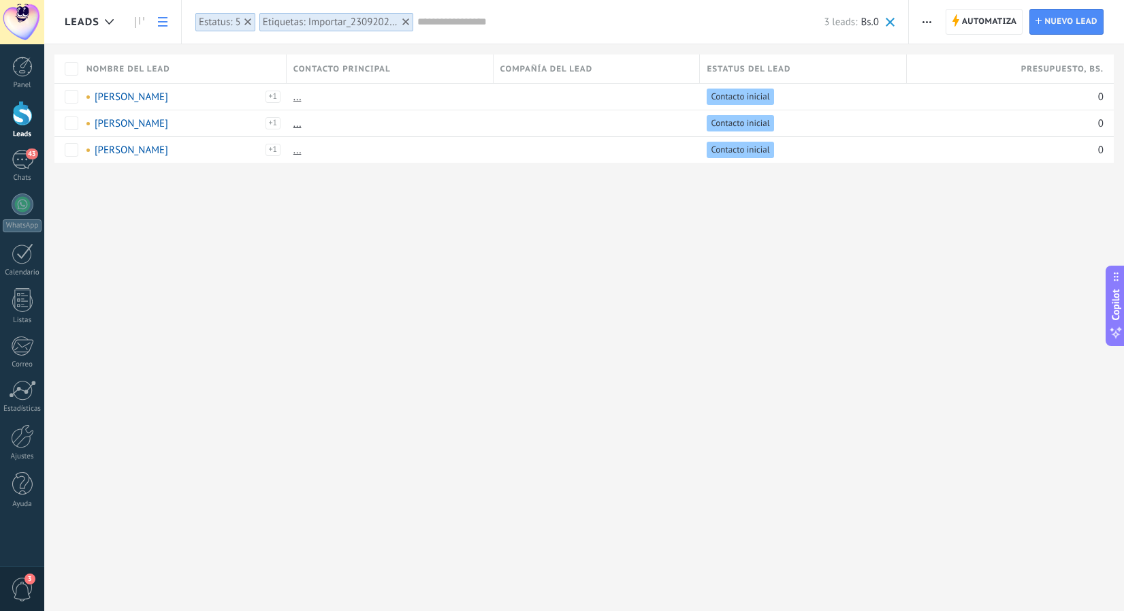
click at [928, 18] on span "button" at bounding box center [926, 22] width 9 height 26
click at [936, 61] on span "Nueva difusión" at bounding box center [967, 57] width 65 height 27
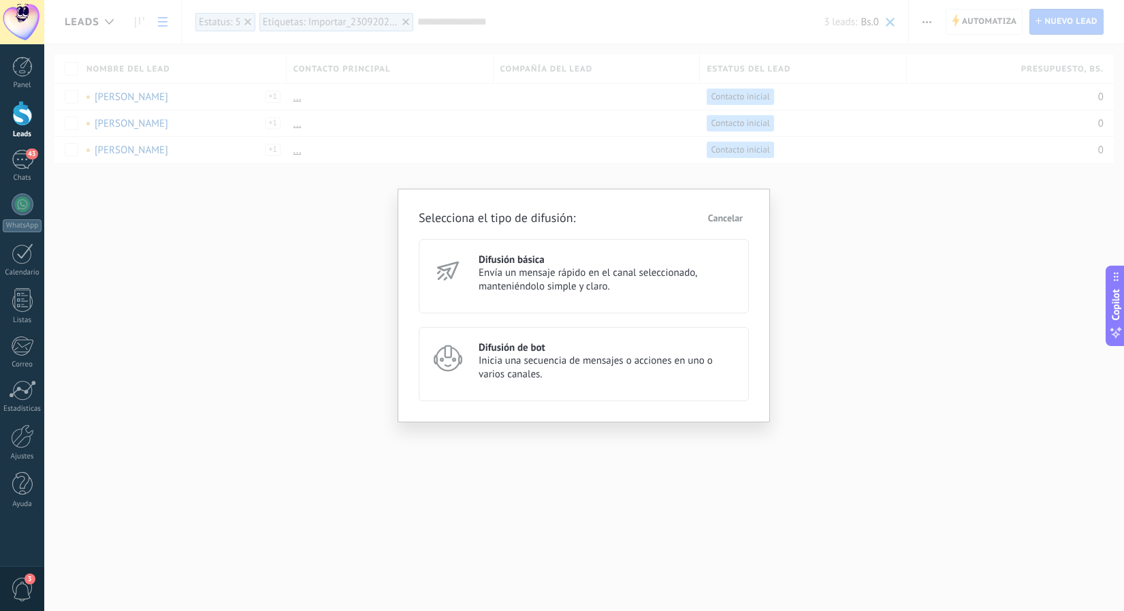
click at [528, 361] on span "Inicia una secuencia de mensajes o acciones en uno o varios canales." at bounding box center [608, 367] width 258 height 27
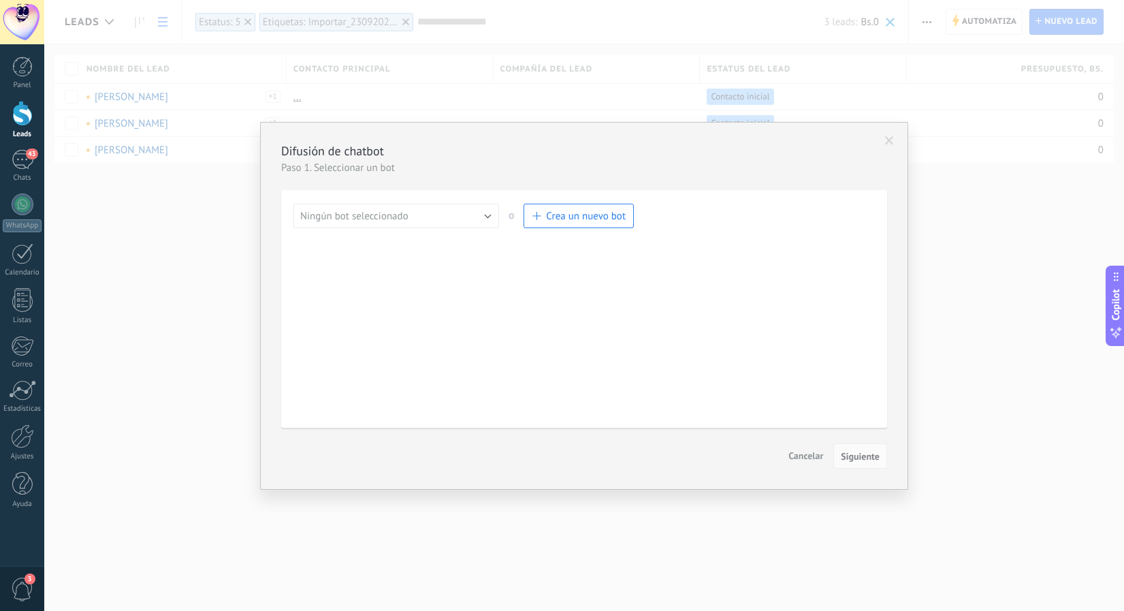
click at [376, 235] on div "Salesbot Gestionar Ningún bot seleccionado [PERSON_NAME] y [PERSON_NAME] MAGEFE…" at bounding box center [583, 309] width 581 height 210
click at [377, 225] on button "Ningún bot seleccionado" at bounding box center [396, 216] width 206 height 25
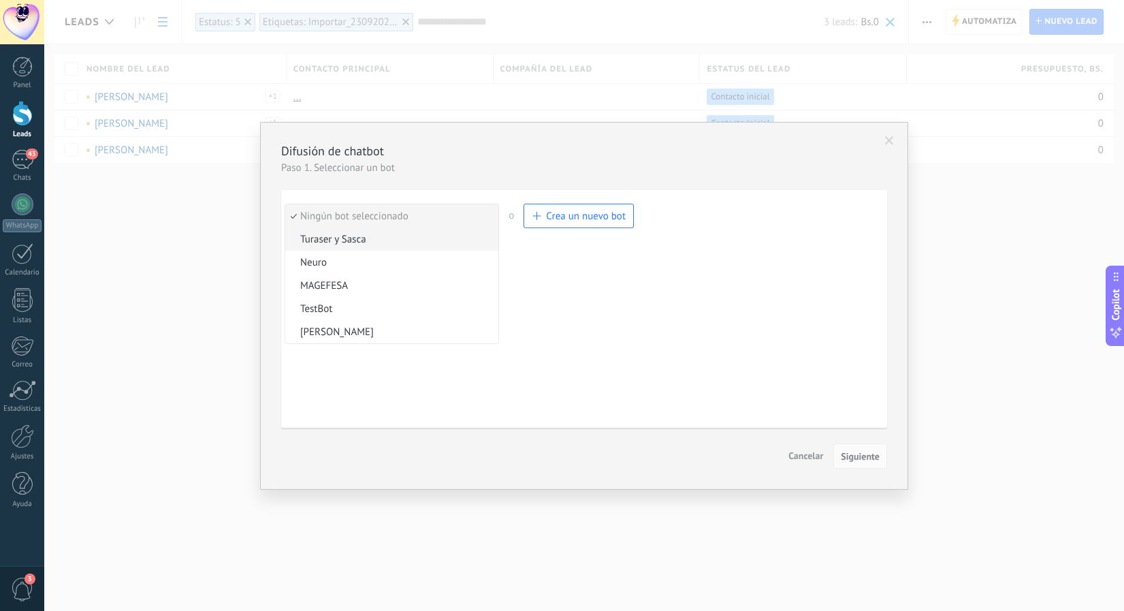
click at [370, 248] on li "Turaser y Sasca" at bounding box center [391, 238] width 213 height 23
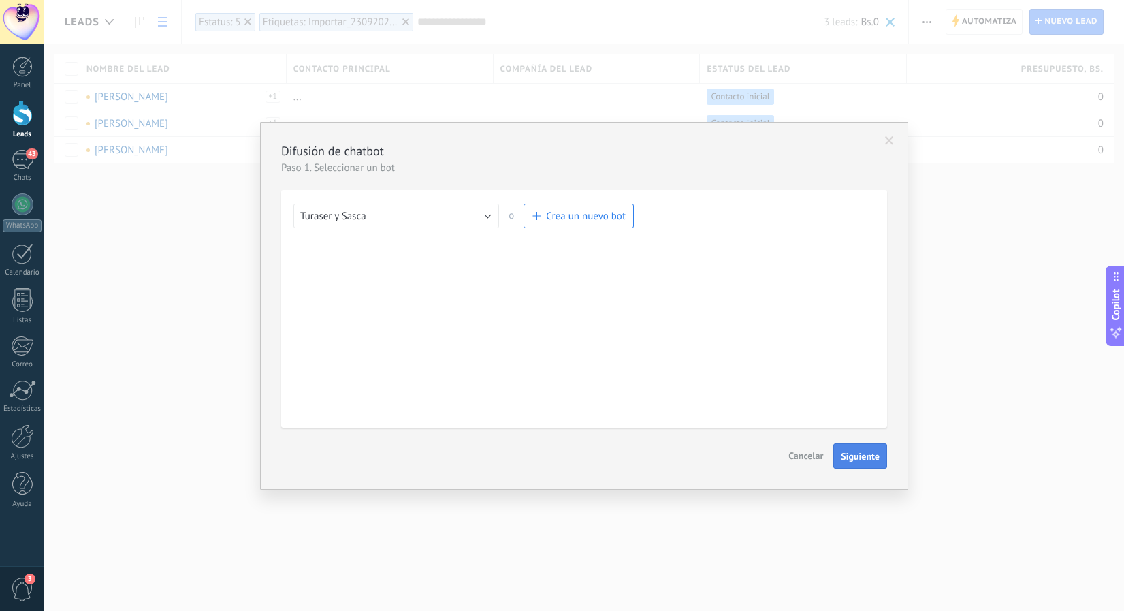
click at [854, 457] on span "Siguiente" at bounding box center [860, 456] width 39 height 10
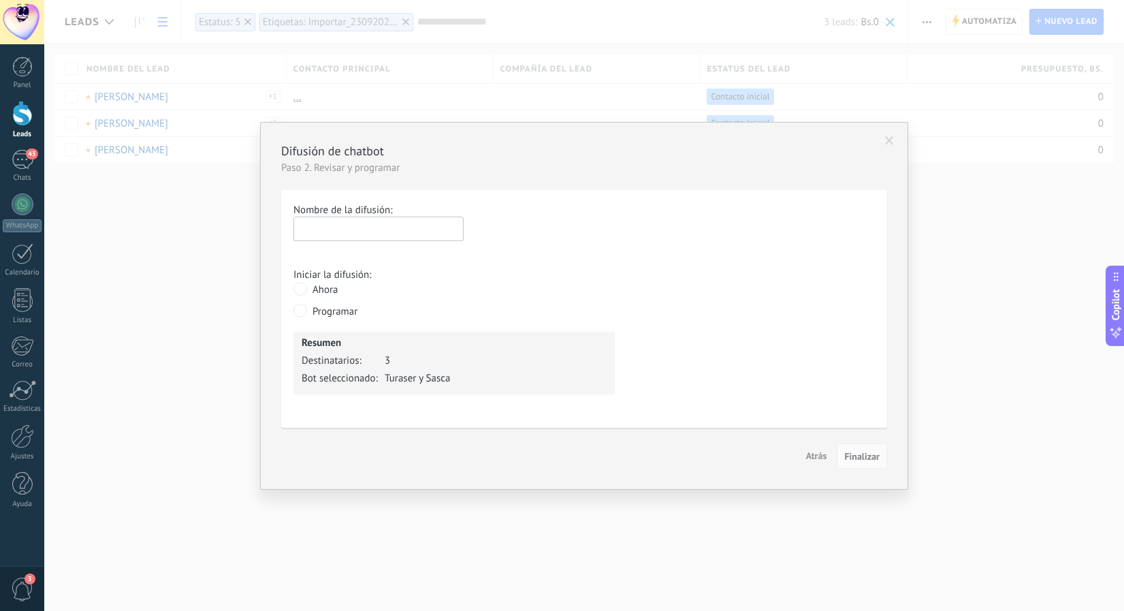
click at [408, 224] on input "text" at bounding box center [378, 228] width 170 height 25
type input "********"
click at [863, 455] on span "Finalizar" at bounding box center [861, 456] width 35 height 10
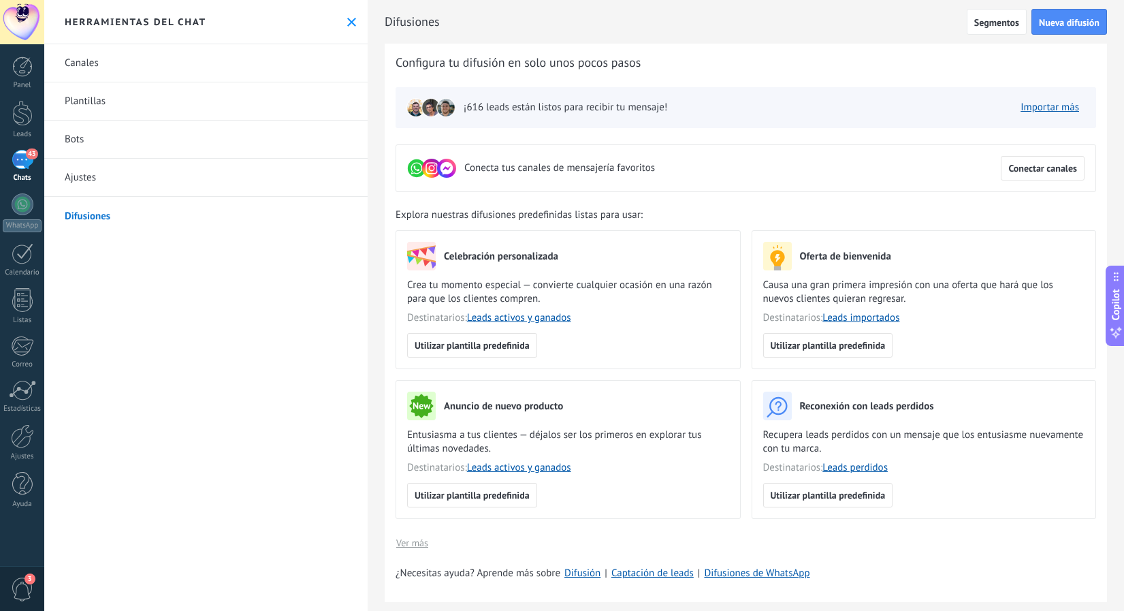
click at [25, 162] on div "43" at bounding box center [23, 160] width 22 height 20
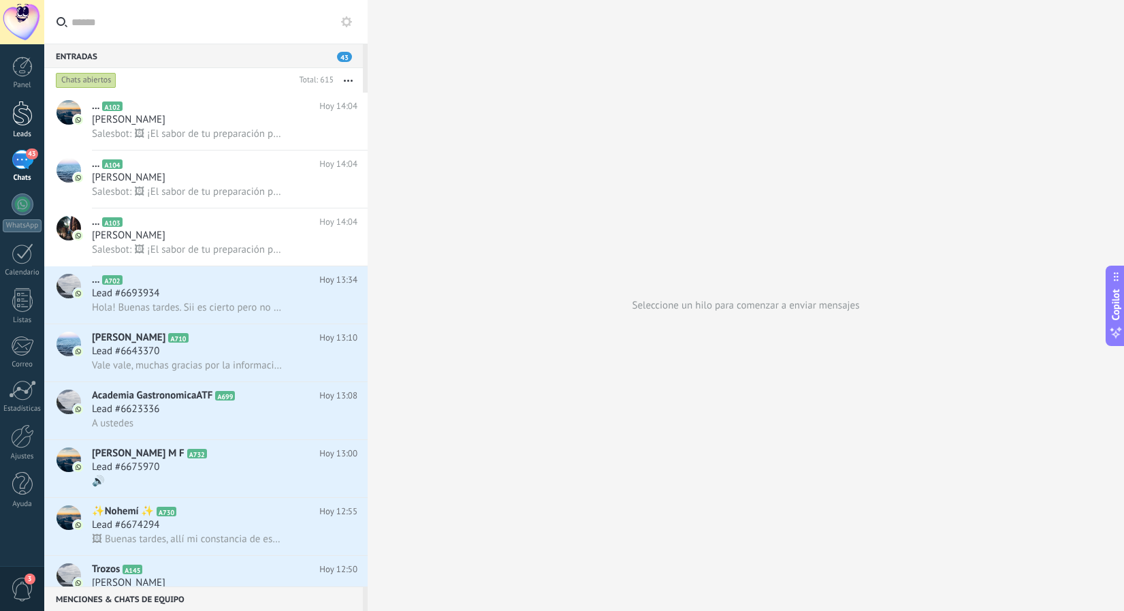
click at [18, 116] on div at bounding box center [22, 113] width 20 height 25
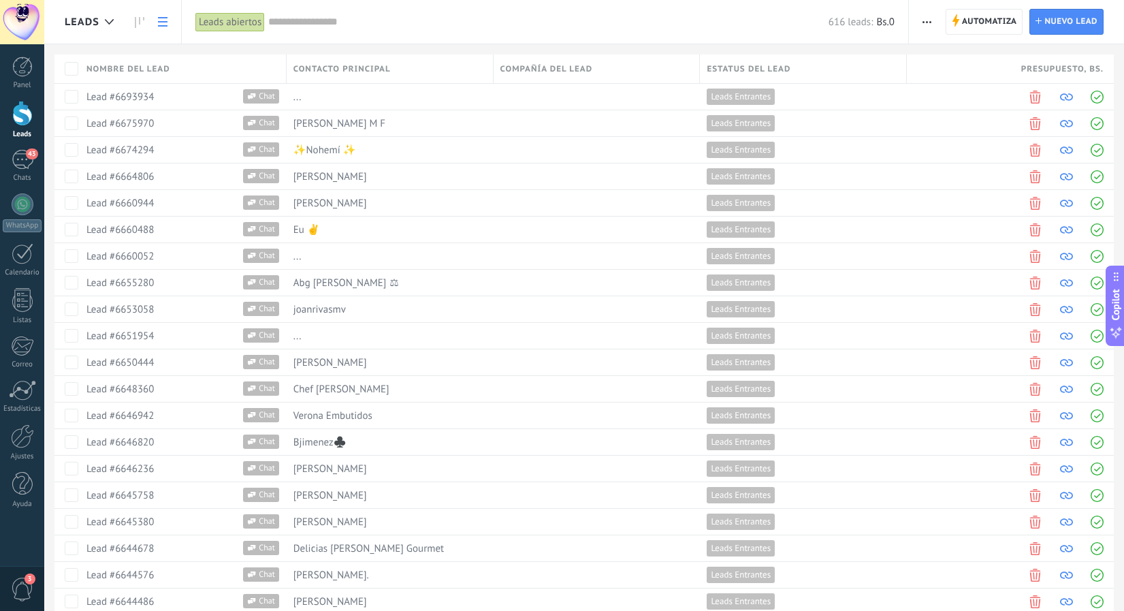
click at [458, 18] on input "text" at bounding box center [548, 22] width 560 height 14
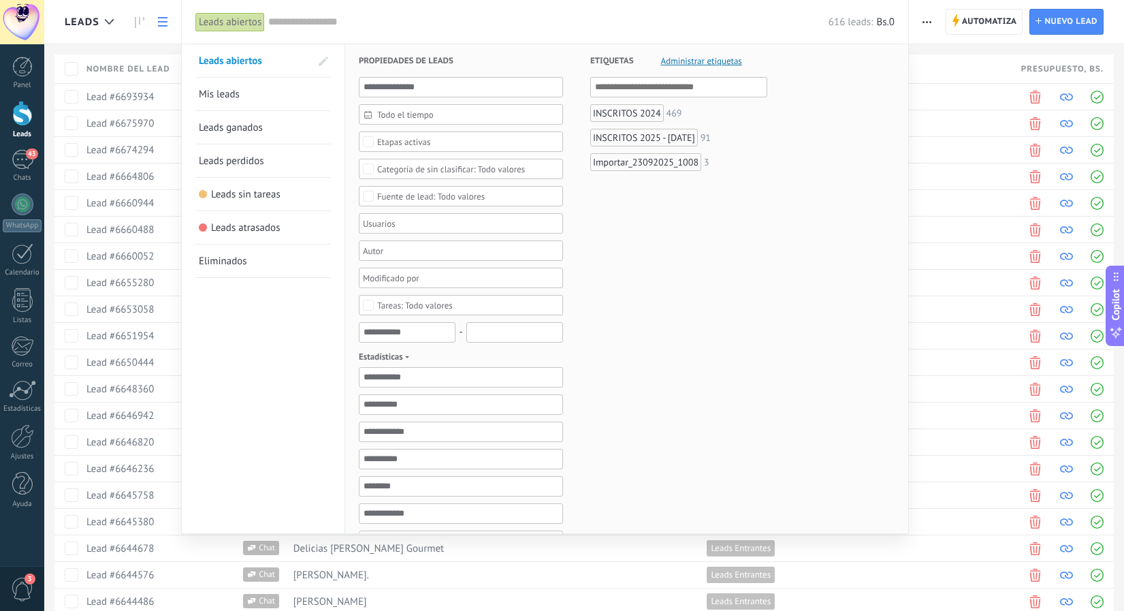
click at [641, 116] on div "INSCRITOS 2024" at bounding box center [627, 113] width 74 height 18
click at [640, 136] on div "INSCRITOS 2025 - [DATE]" at bounding box center [644, 138] width 108 height 18
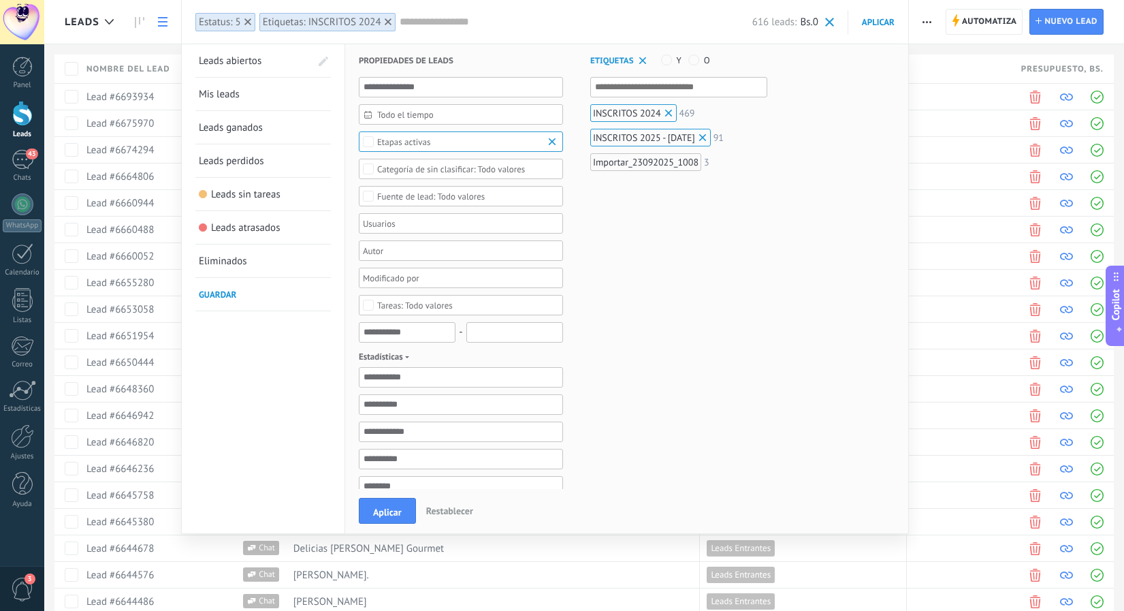
click at [634, 165] on div "Importar_23092025_1008" at bounding box center [645, 162] width 111 height 18
click at [388, 509] on span "Aplicar" at bounding box center [387, 512] width 29 height 10
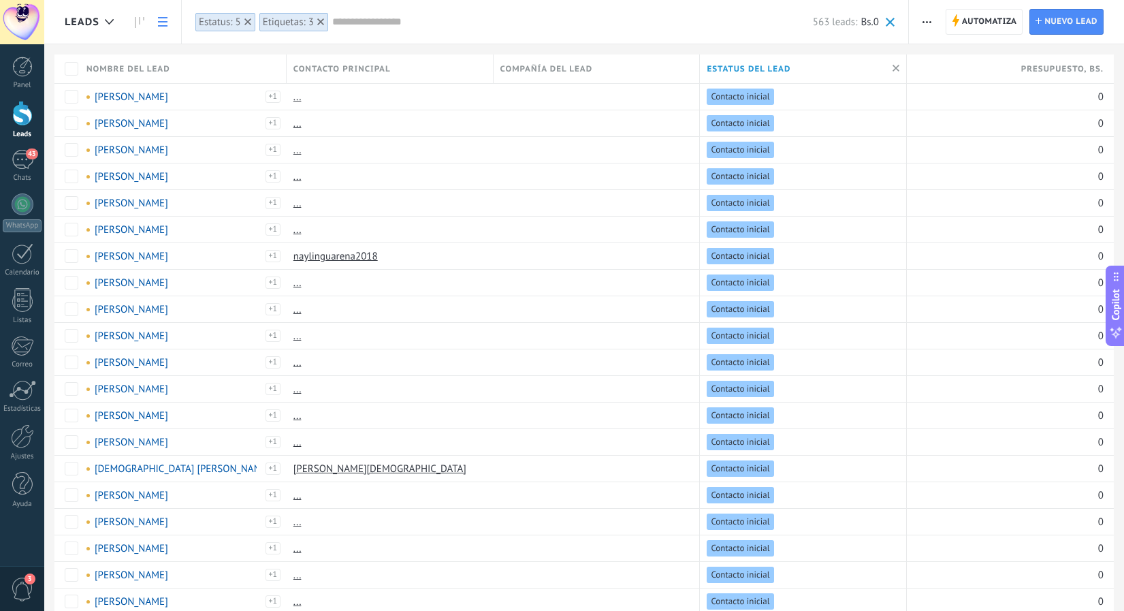
click at [924, 25] on span "button" at bounding box center [926, 22] width 9 height 26
click at [923, 51] on div "Nueva difusión" at bounding box center [966, 57] width 115 height 27
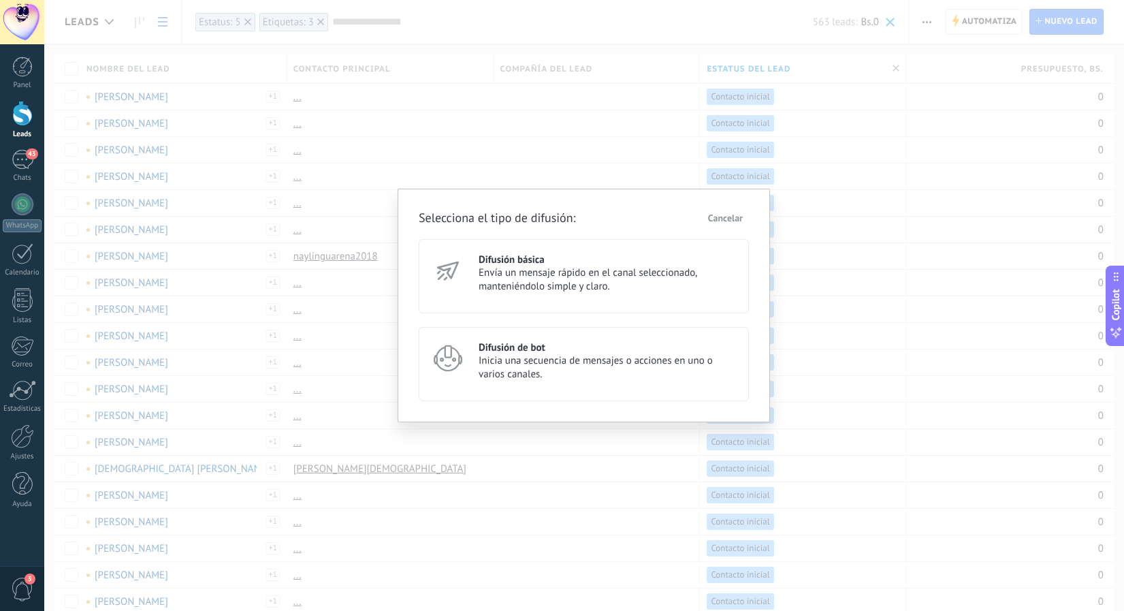
click at [524, 381] on div "Difusión de bot Inicia una secuencia de mensajes o acciones en uno o varios can…" at bounding box center [584, 364] width 330 height 74
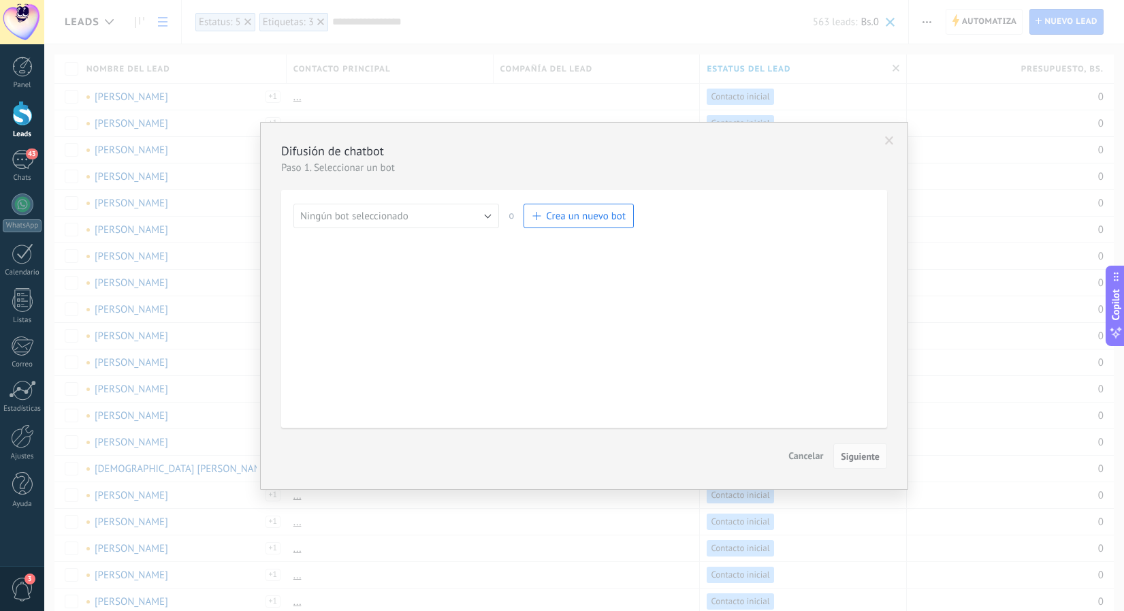
click at [468, 219] on button "Ningún bot seleccionado" at bounding box center [396, 216] width 206 height 25
click at [410, 253] on li "Neuro" at bounding box center [391, 262] width 213 height 23
click at [410, 216] on button "Neuro" at bounding box center [396, 216] width 206 height 25
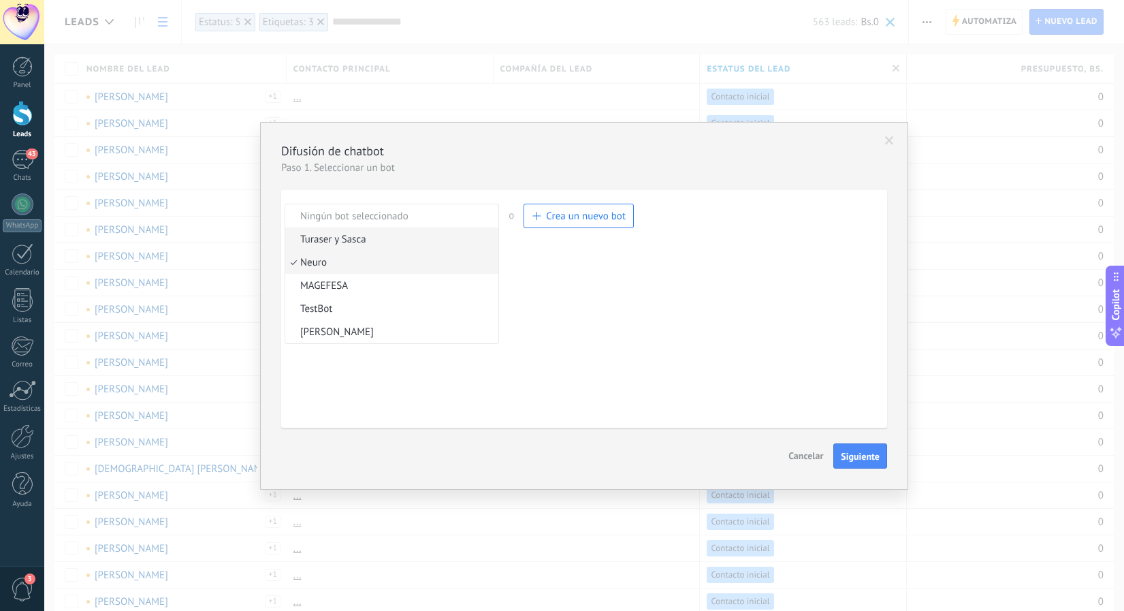
click at [396, 241] on span "Turaser y Sasca" at bounding box center [389, 239] width 209 height 13
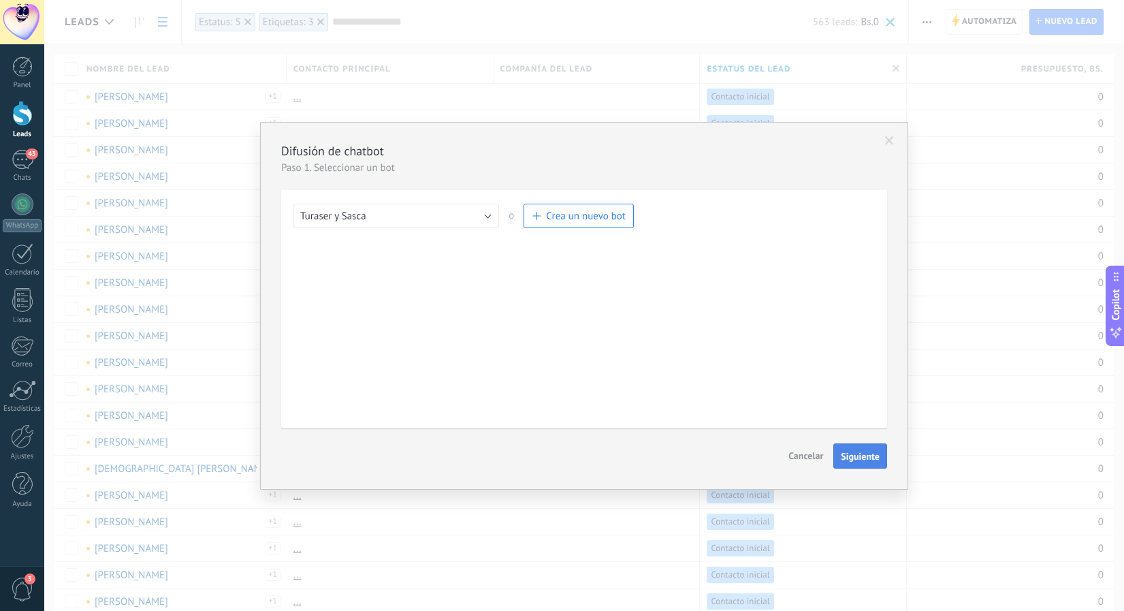
click at [848, 452] on span "Siguiente" at bounding box center [860, 456] width 39 height 10
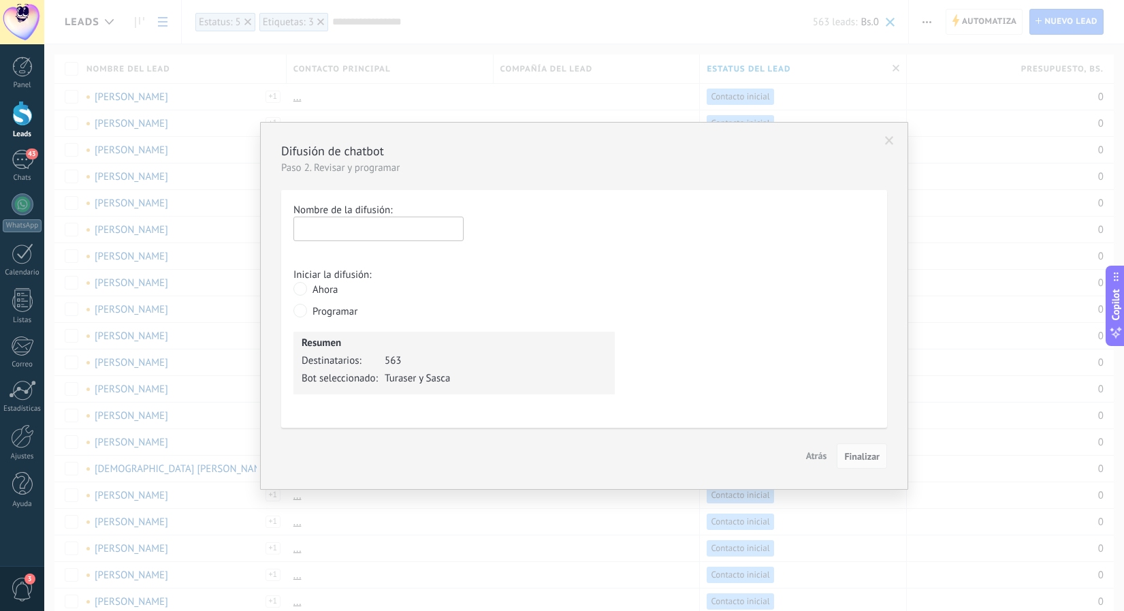
click at [394, 219] on input "text" at bounding box center [378, 228] width 170 height 25
type input "**********"
click at [853, 460] on span "Finalizar" at bounding box center [861, 456] width 35 height 10
